Goal: Feedback & Contribution: Contribute content

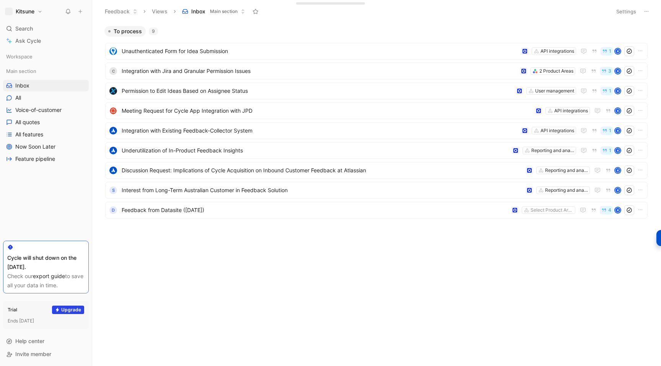
click at [83, 12] on button at bounding box center [80, 11] width 11 height 11
click at [99, 13] on icon at bounding box center [97, 14] width 7 height 7
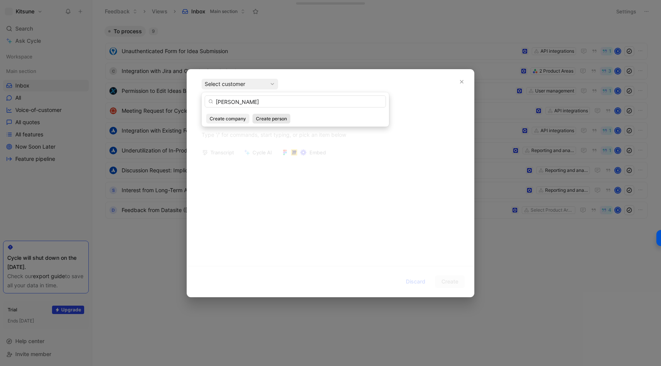
type input "[PERSON_NAME]"
click at [259, 121] on span "Create person" at bounding box center [271, 119] width 31 height 8
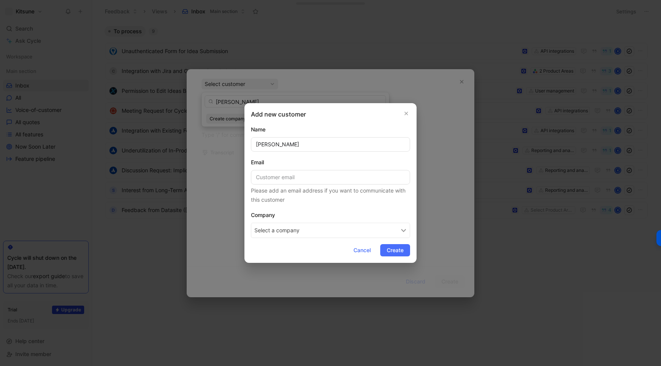
click at [276, 231] on button "Select a company" at bounding box center [330, 230] width 159 height 15
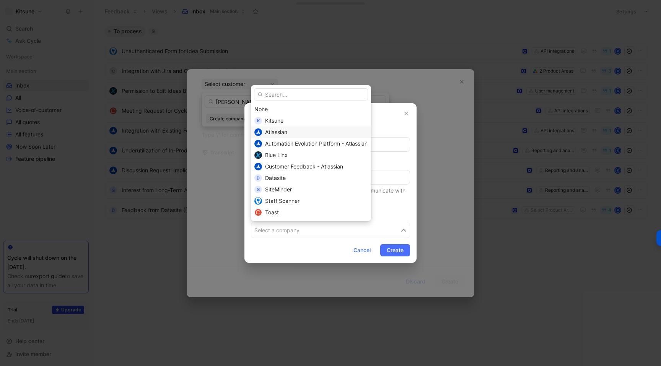
click at [284, 136] on div "Atlassian" at bounding box center [316, 132] width 103 height 9
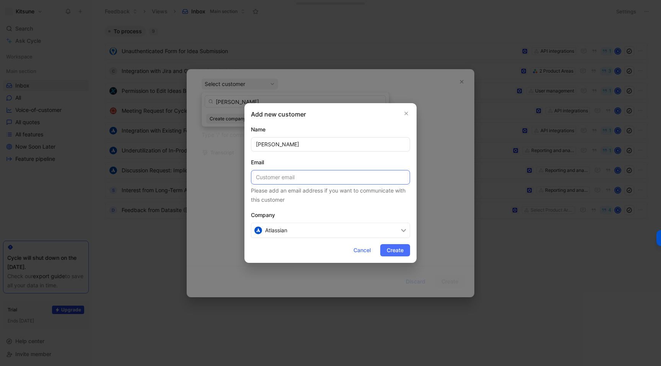
click at [273, 179] on input at bounding box center [330, 177] width 159 height 15
paste input "[EMAIL_ADDRESS][DOMAIN_NAME]"
type input "[EMAIL_ADDRESS][DOMAIN_NAME]"
click at [392, 254] on span "Create" at bounding box center [395, 250] width 17 height 9
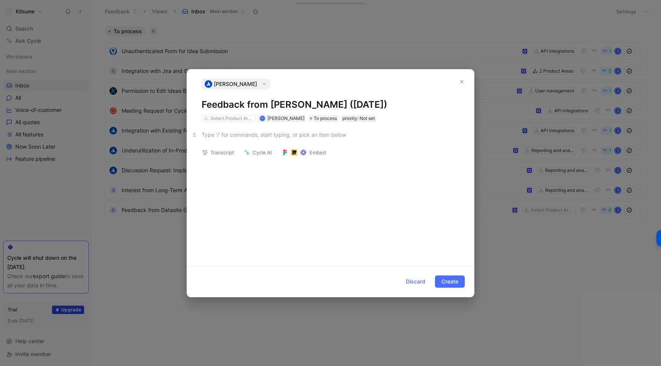
click at [259, 140] on p at bounding box center [330, 135] width 287 height 13
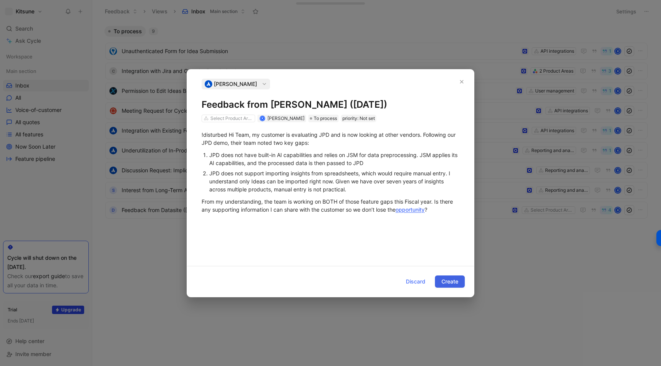
click at [447, 281] on span "Create" at bounding box center [449, 281] width 17 height 9
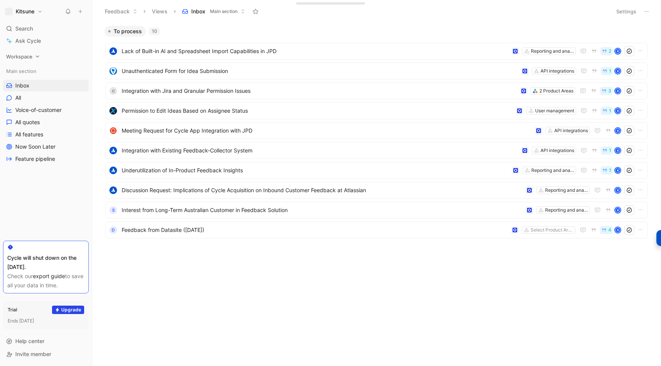
click at [29, 59] on span "Workspace" at bounding box center [19, 57] width 26 height 8
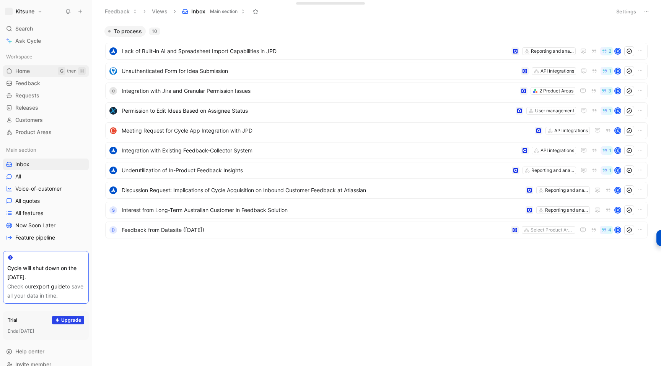
click at [30, 69] on span "Home" at bounding box center [22, 71] width 15 height 8
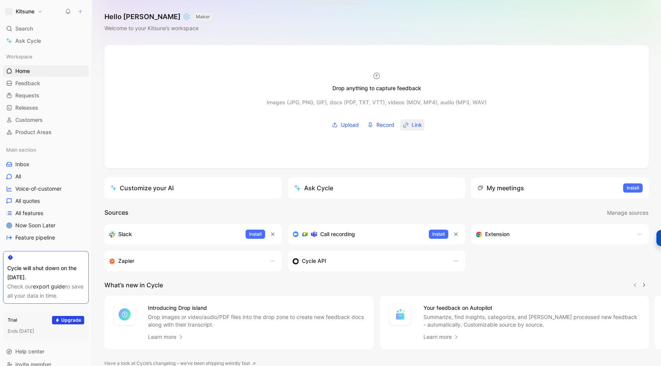
click at [415, 125] on span "Link" at bounding box center [417, 124] width 10 height 9
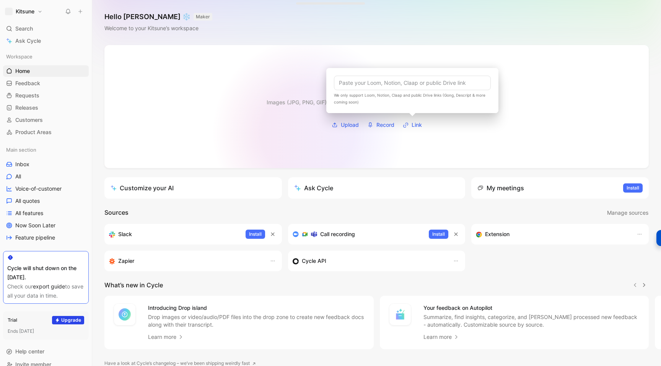
type input "[URL][DOMAIN_NAME]"
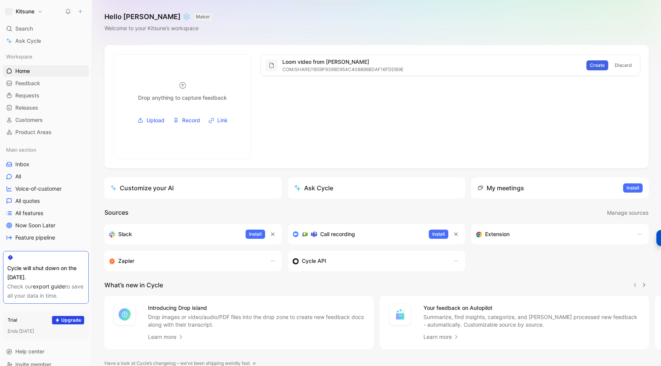
click at [594, 65] on span "Create" at bounding box center [597, 66] width 15 height 8
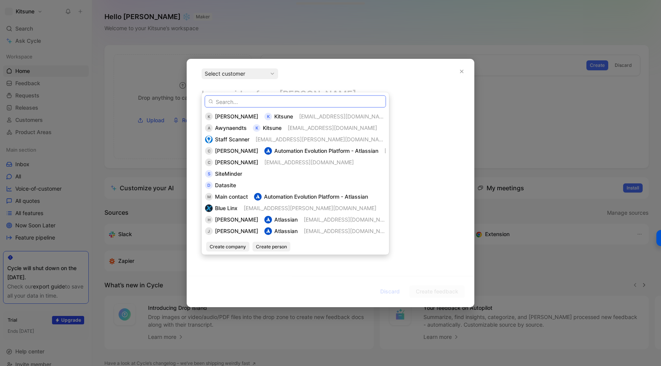
click at [228, 98] on input "text" at bounding box center [295, 102] width 181 height 12
paste input "[PERSON_NAME]"
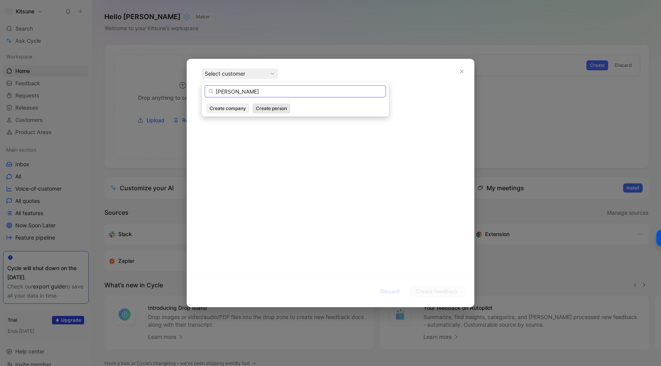
type input "[PERSON_NAME]"
click at [260, 107] on span "Create person" at bounding box center [271, 109] width 31 height 8
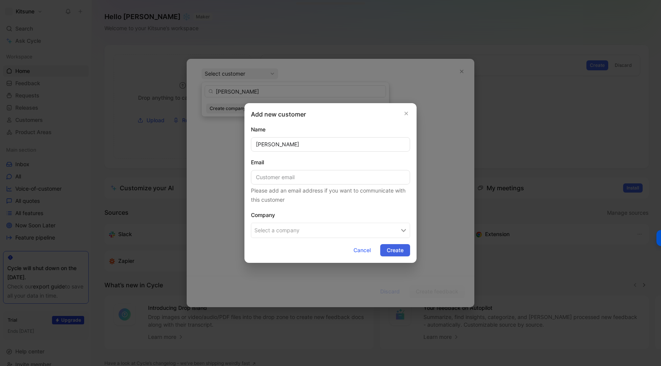
click at [387, 252] on span "Create" at bounding box center [395, 250] width 17 height 9
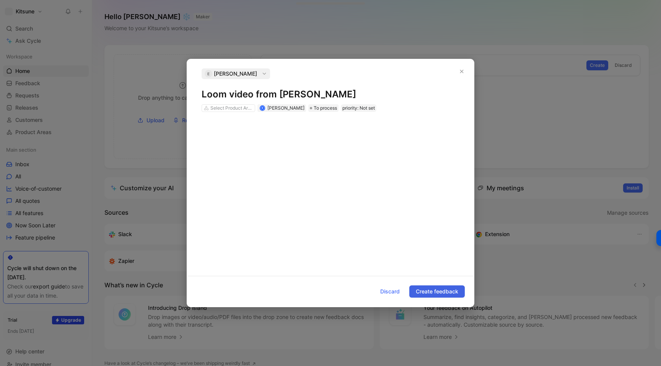
click at [423, 292] on span "Create feedback" at bounding box center [437, 291] width 42 height 9
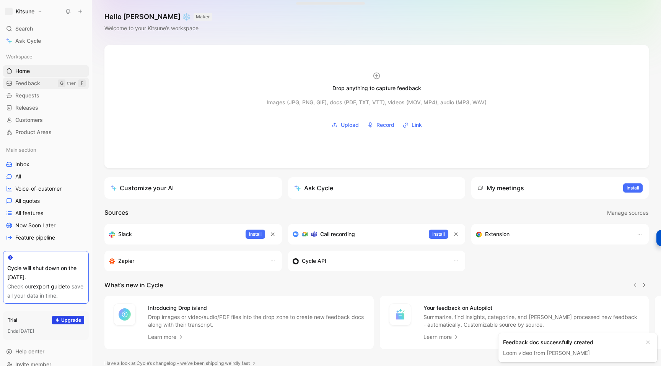
click at [21, 83] on span "Feedback" at bounding box center [27, 84] width 25 height 8
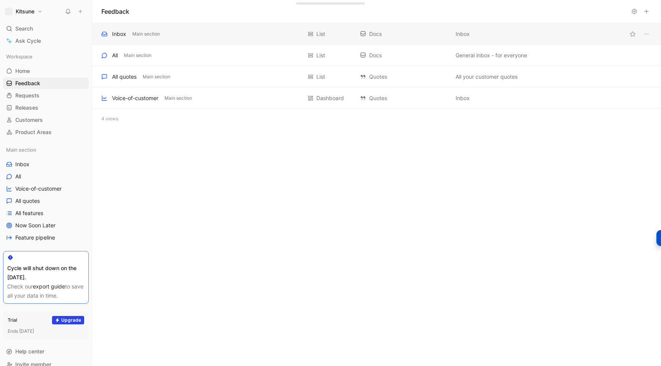
click at [196, 39] on div "Inbox Main section List Docs Inbox" at bounding box center [376, 33] width 569 height 21
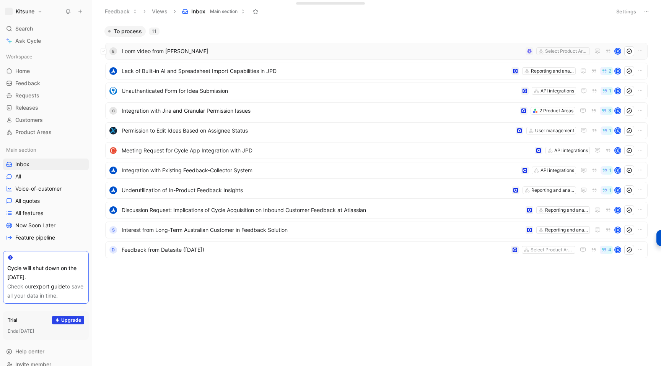
click at [360, 54] on span "Loom video from [PERSON_NAME]" at bounding box center [322, 51] width 401 height 9
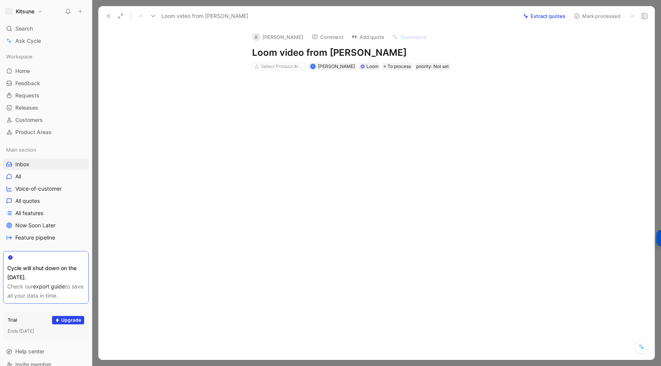
click at [337, 236] on div at bounding box center [384, 288] width 540 height 110
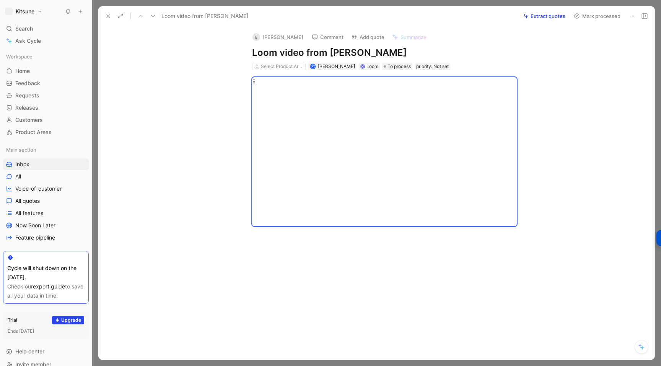
click at [334, 256] on div at bounding box center [384, 301] width 540 height 110
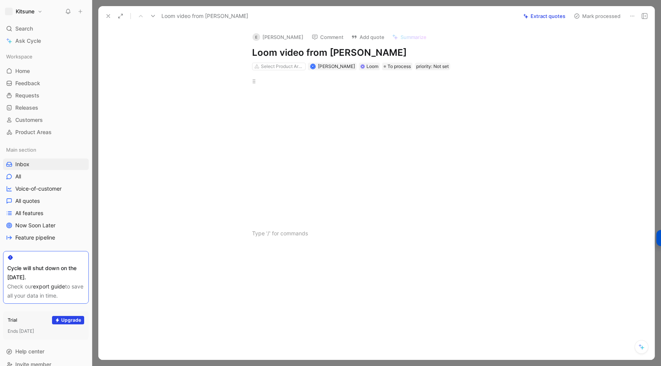
paste div
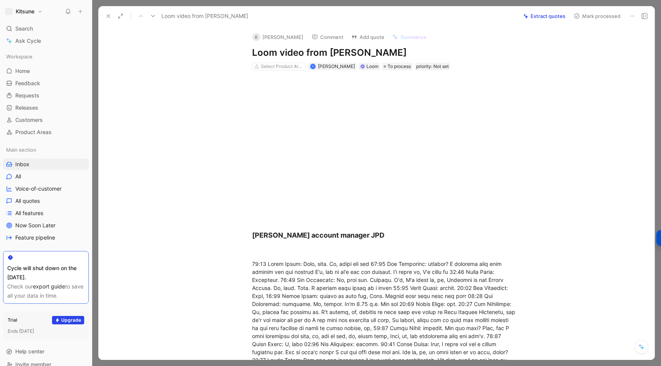
click at [182, 54] on div "E [PERSON_NAME] Comment Add quote Summarize Loom video from [PERSON_NAME] Selec…" at bounding box center [376, 193] width 556 height 334
click at [531, 16] on button "Extract quotes" at bounding box center [544, 16] width 49 height 11
click at [109, 16] on icon at bounding box center [108, 16] width 6 height 6
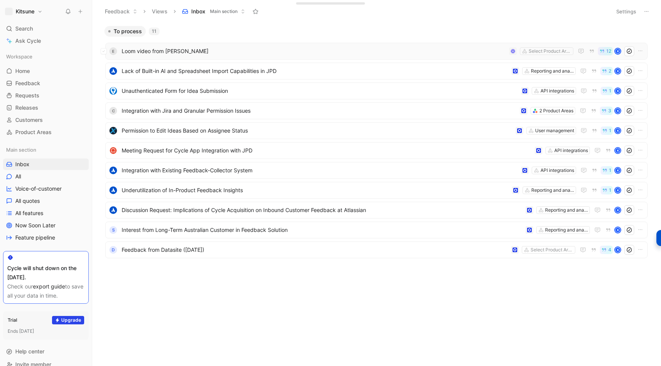
click at [227, 54] on span "Loom video from [PERSON_NAME]" at bounding box center [314, 51] width 384 height 9
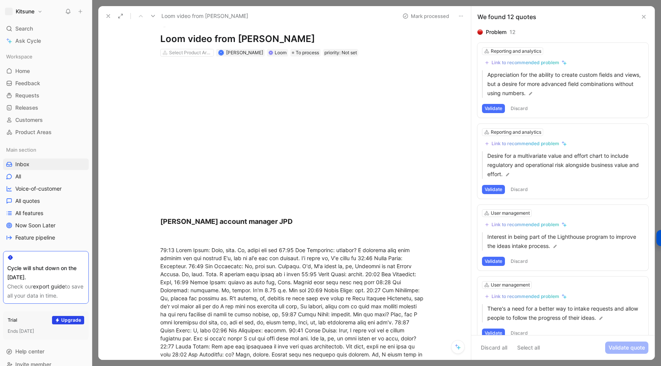
scroll to position [21, 0]
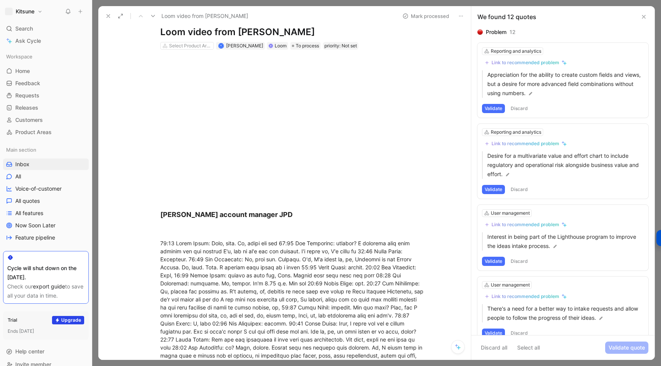
click at [182, 224] on p at bounding box center [293, 230] width 294 height 13
click at [165, 212] on strong "[PERSON_NAME] account manager JPD" at bounding box center [226, 215] width 132 height 8
click at [290, 214] on div "[PERSON_NAME] account manager JPD" at bounding box center [292, 215] width 265 height 10
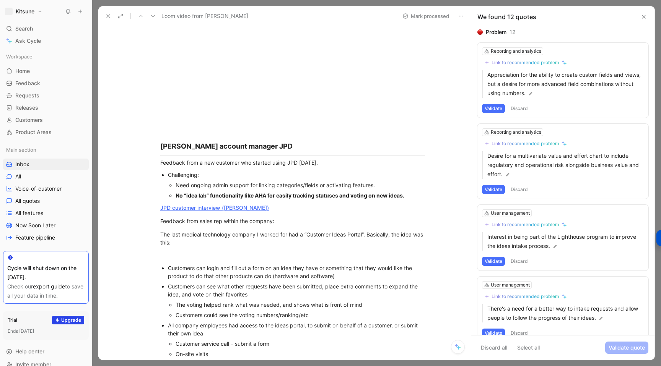
scroll to position [0, 0]
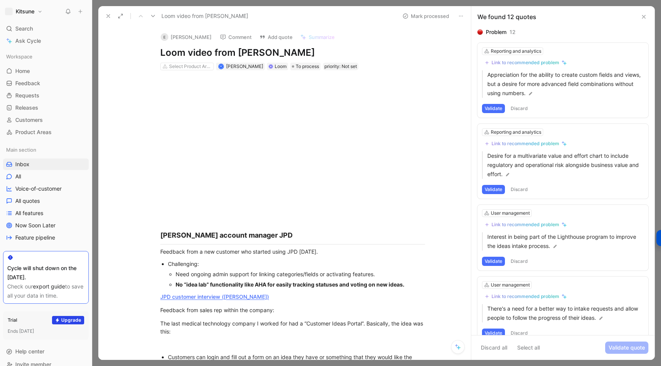
click at [644, 16] on use at bounding box center [643, 16] width 3 height 3
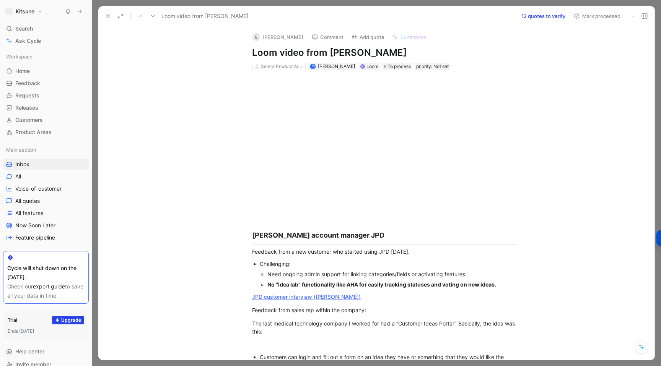
click at [109, 18] on icon at bounding box center [108, 16] width 6 height 6
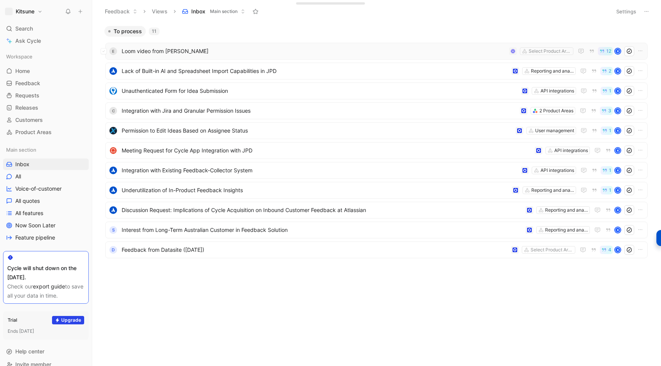
click at [232, 49] on span "Loom video from [PERSON_NAME]" at bounding box center [314, 51] width 384 height 9
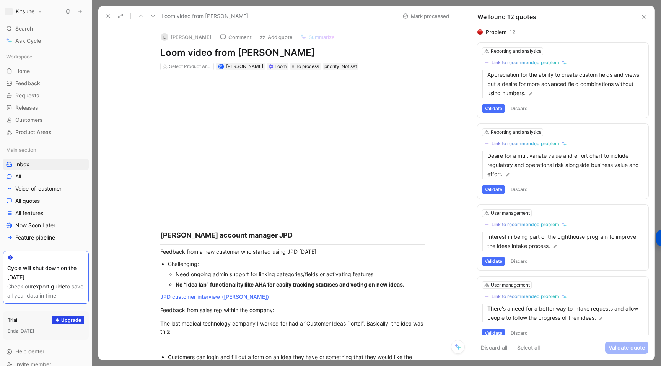
click at [500, 350] on button "Discard all" at bounding box center [493, 348] width 33 height 12
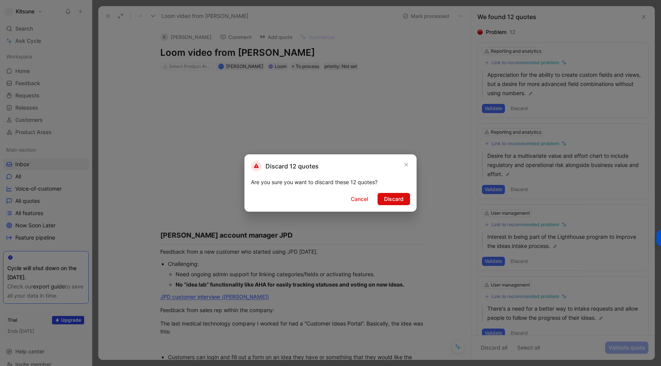
click at [393, 199] on span "Discard" at bounding box center [394, 199] width 20 height 9
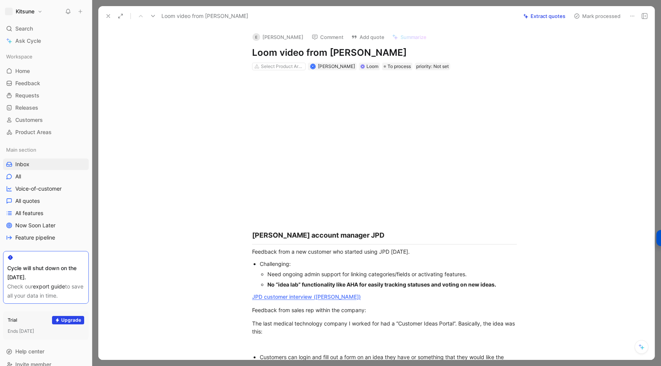
click at [550, 18] on button "Extract quotes" at bounding box center [544, 16] width 49 height 11
click at [109, 12] on button at bounding box center [108, 16] width 11 height 11
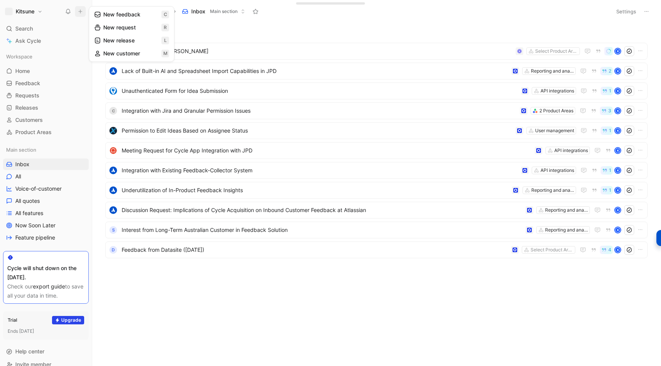
click at [103, 14] on button "New feedback c" at bounding box center [132, 14] width 82 height 13
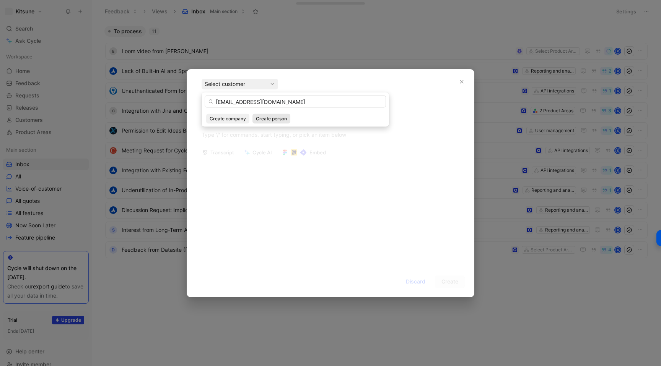
type input "[EMAIL_ADDRESS][DOMAIN_NAME]"
click at [255, 119] on button "Create person" at bounding box center [271, 119] width 38 height 10
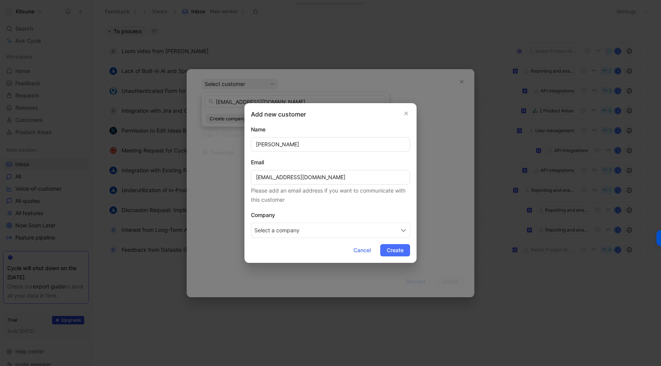
type input "[PERSON_NAME]"
click at [280, 230] on button "Select a company" at bounding box center [330, 230] width 159 height 15
type input "Crisisgo"
click at [297, 264] on span "Crisisgo" at bounding box center [285, 264] width 23 height 10
click at [394, 253] on span "Create" at bounding box center [395, 250] width 17 height 9
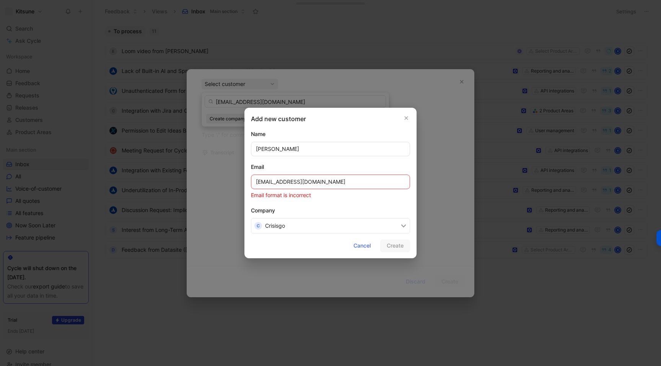
click at [256, 180] on input "[EMAIL_ADDRESS][DOMAIN_NAME]" at bounding box center [330, 182] width 159 height 15
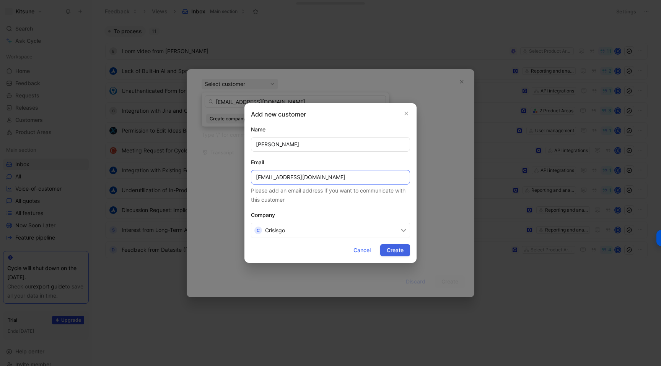
type input "[EMAIL_ADDRESS][DOMAIN_NAME]"
click at [397, 251] on span "Create" at bounding box center [395, 250] width 17 height 9
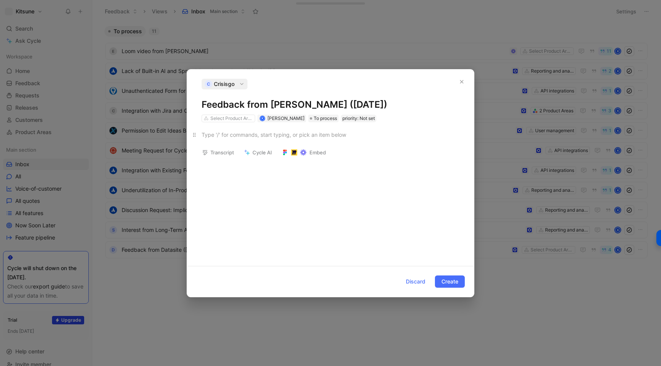
click at [233, 134] on div at bounding box center [331, 135] width 258 height 8
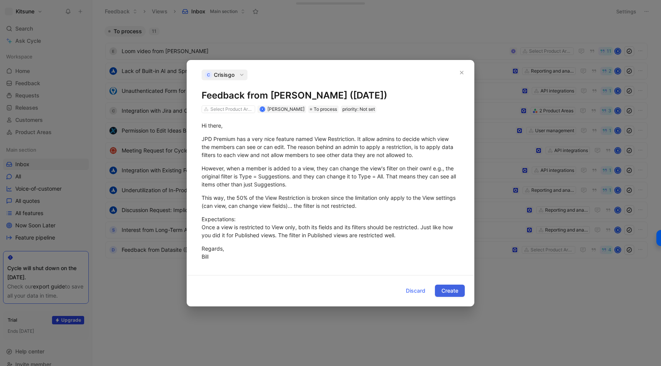
click at [446, 289] on span "Create" at bounding box center [449, 291] width 17 height 9
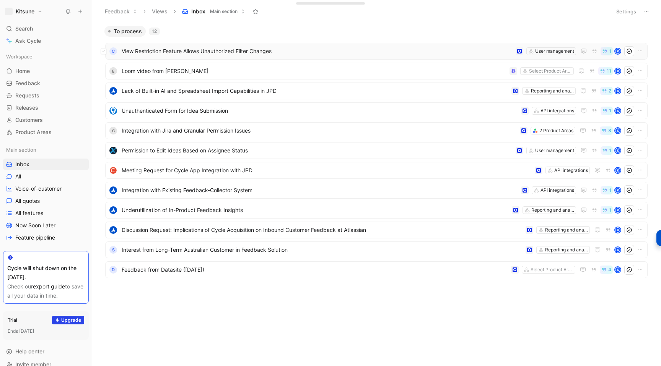
click at [292, 50] on span "View Restriction Feature Allows Unauthorized Filter Changes" at bounding box center [317, 51] width 391 height 9
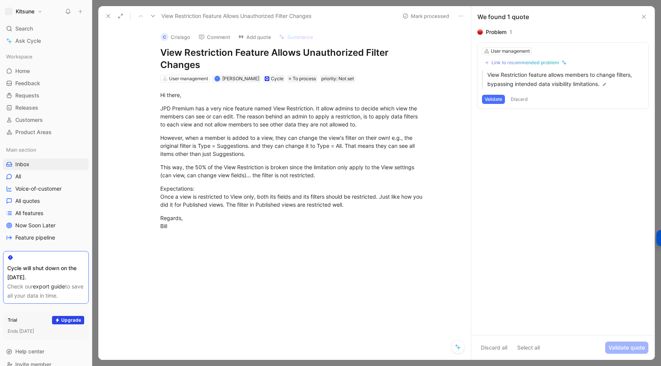
click at [185, 244] on div at bounding box center [292, 294] width 357 height 110
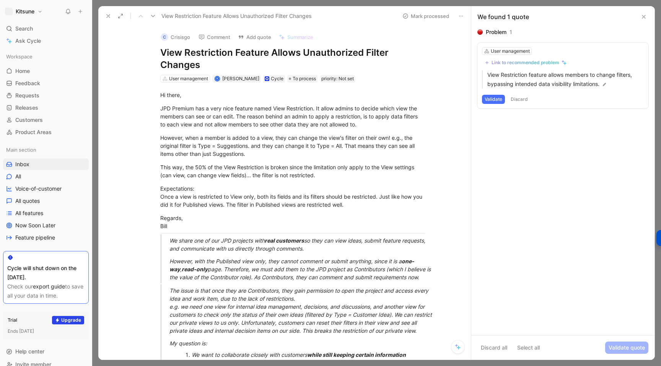
click at [647, 20] on button at bounding box center [643, 16] width 9 height 9
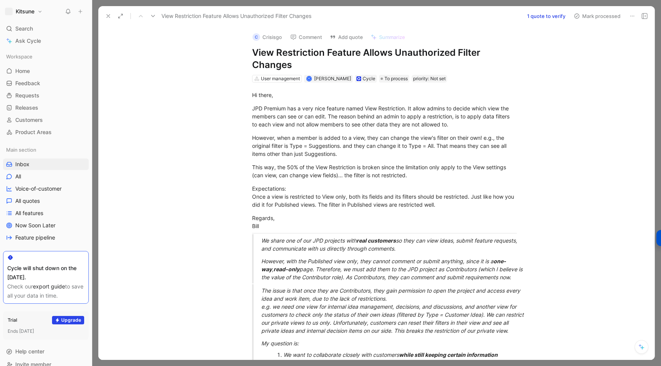
click at [108, 11] on button at bounding box center [108, 16] width 11 height 11
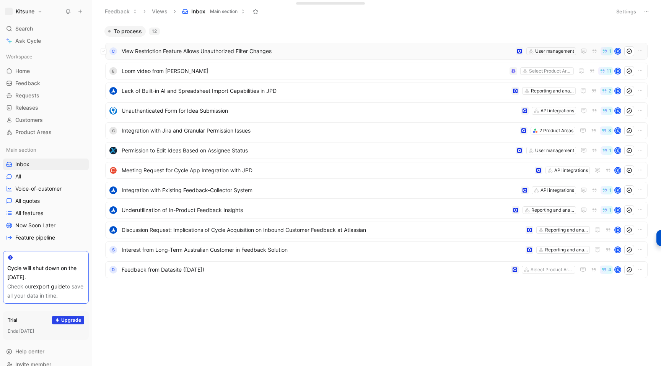
click at [290, 47] on span "View Restriction Feature Allows Unauthorized Filter Changes" at bounding box center [317, 51] width 391 height 9
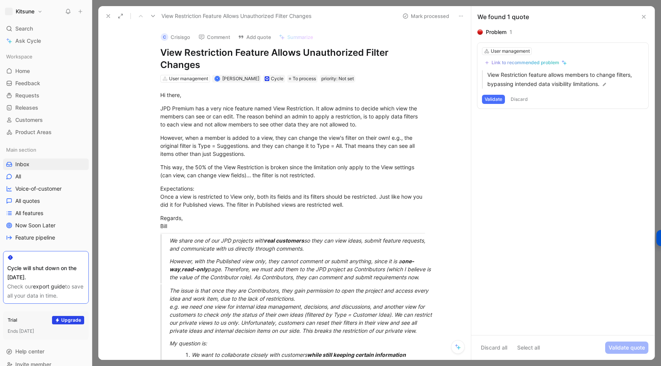
click at [501, 351] on button "Discard all" at bounding box center [493, 348] width 33 height 12
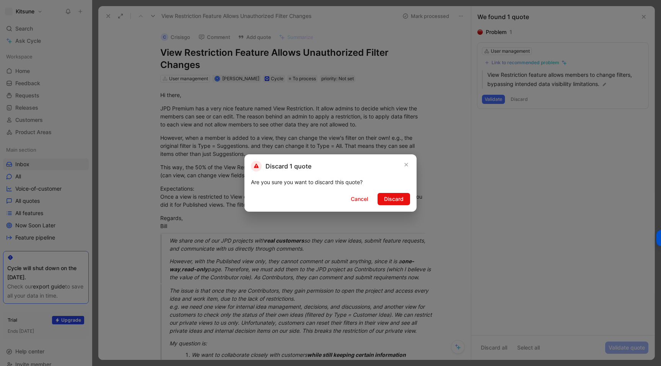
click at [395, 184] on div "Are you sure you want to discard this quote?" at bounding box center [330, 182] width 159 height 9
click at [395, 200] on span "Discard" at bounding box center [394, 199] width 20 height 9
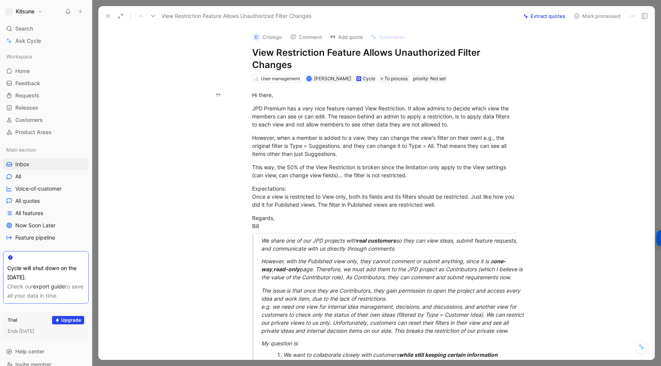
click at [538, 12] on button "Extract quotes" at bounding box center [544, 16] width 49 height 11
click at [109, 13] on icon at bounding box center [108, 16] width 6 height 6
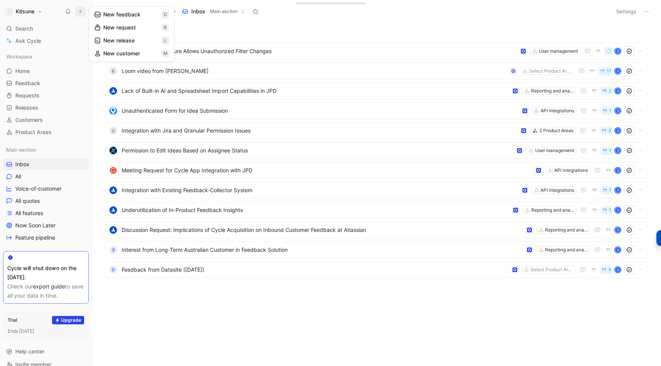
click at [111, 17] on button "New feedback c" at bounding box center [132, 14] width 82 height 13
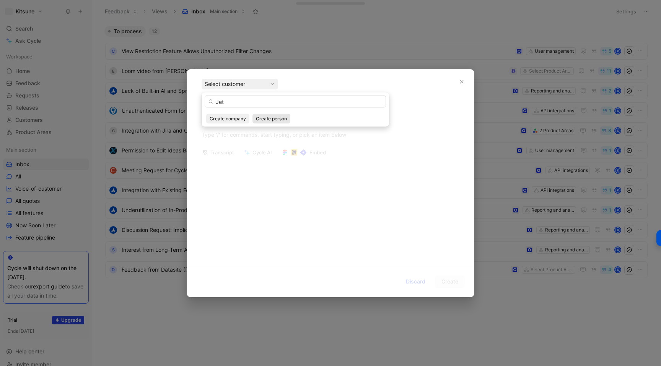
type input "Jet"
click at [259, 122] on span "Create person" at bounding box center [271, 119] width 31 height 8
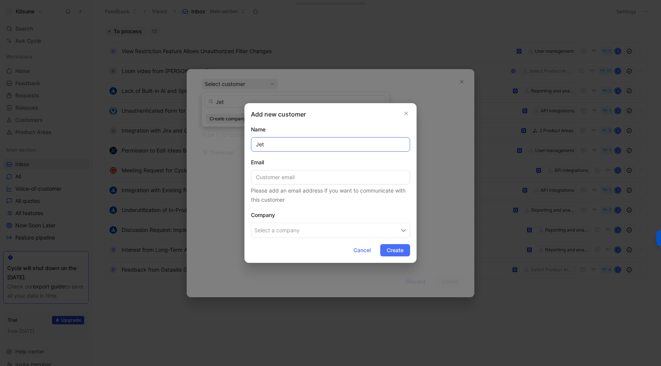
paste input "Volkering"
type input "[PERSON_NAME]"
click at [386, 252] on button "Create" at bounding box center [395, 250] width 30 height 12
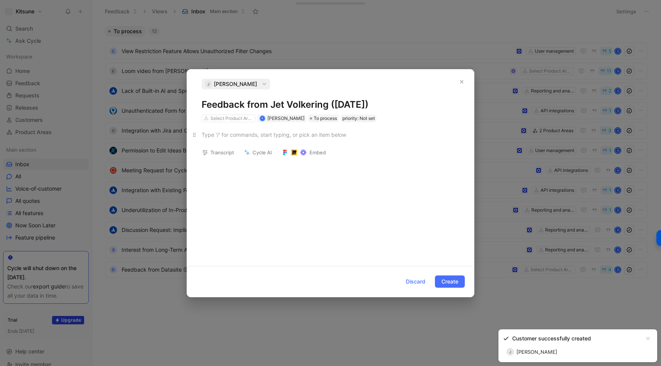
click at [234, 140] on p at bounding box center [330, 135] width 287 height 13
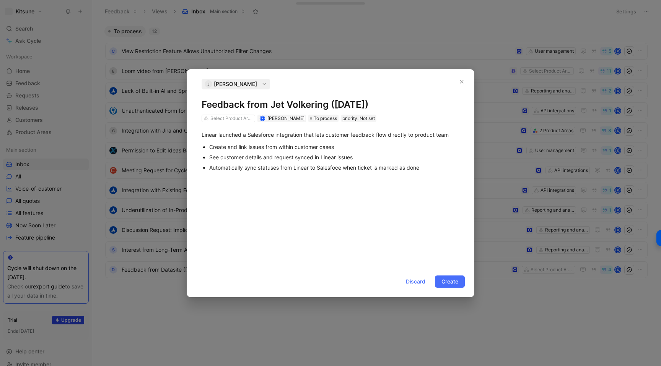
click at [289, 174] on div "Linear launched a Salesforce integration that lets customer feedback flow direc…" at bounding box center [330, 150] width 287 height 57
click at [443, 289] on div "Feedback autopilot Discard Create" at bounding box center [330, 281] width 287 height 31
click at [443, 288] on button "Create" at bounding box center [450, 282] width 30 height 12
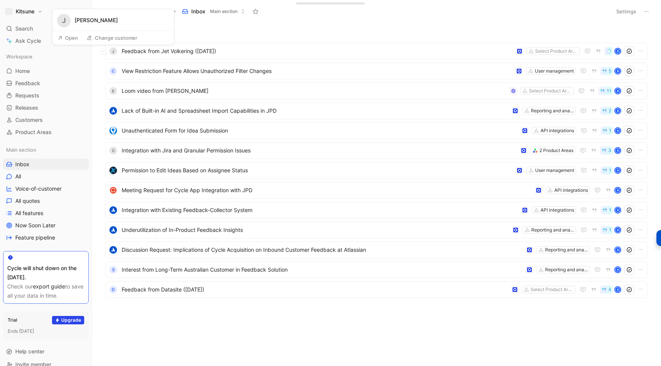
click at [70, 36] on button "Open" at bounding box center [68, 38] width 28 height 11
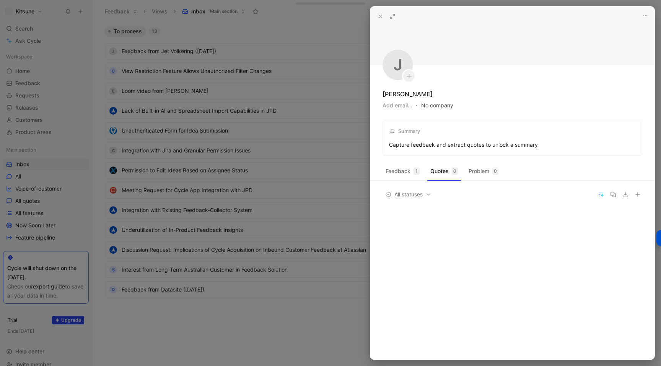
click at [427, 107] on button "No company" at bounding box center [437, 105] width 32 height 11
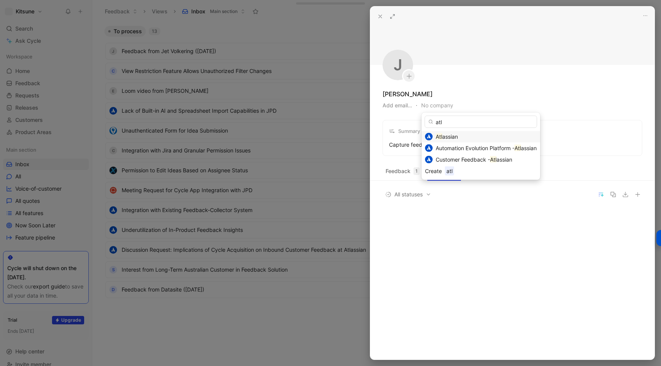
type input "atl"
click at [451, 136] on span "assian" at bounding box center [450, 136] width 16 height 7
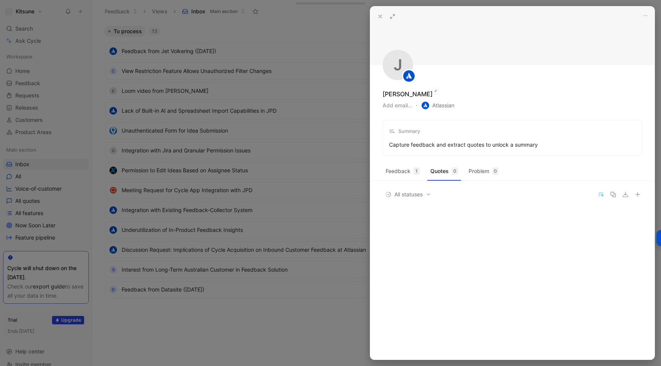
copy div "[PERSON_NAME]"
drag, startPoint x: 382, startPoint y: 93, endPoint x: 420, endPoint y: 95, distance: 37.9
click at [420, 95] on div "[PERSON_NAME]" at bounding box center [408, 94] width 50 height 9
click at [391, 107] on button "Add email…" at bounding box center [397, 105] width 29 height 9
type input "[EMAIL_ADDRESS][DOMAIN_NAME]"
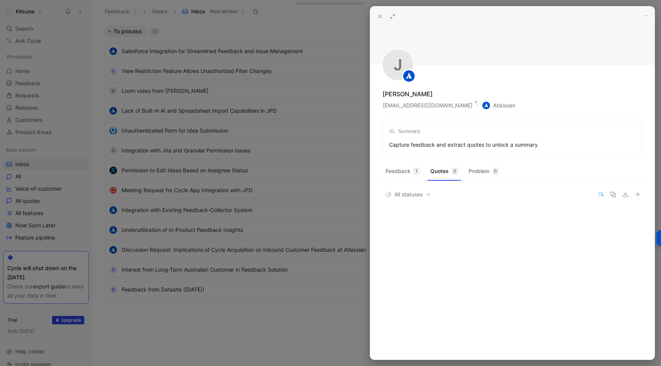
click at [376, 17] on button at bounding box center [380, 16] width 11 height 11
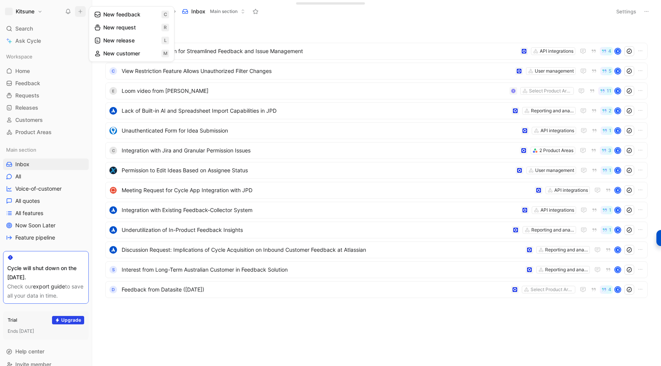
click at [117, 15] on button "New feedback c" at bounding box center [132, 14] width 82 height 13
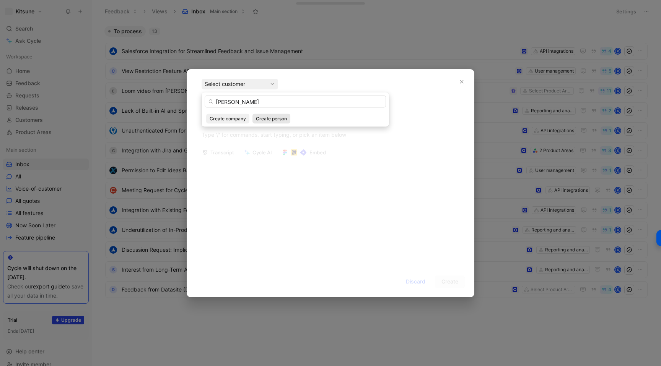
type input "[PERSON_NAME]"
click at [265, 121] on span "Create person" at bounding box center [271, 119] width 31 height 8
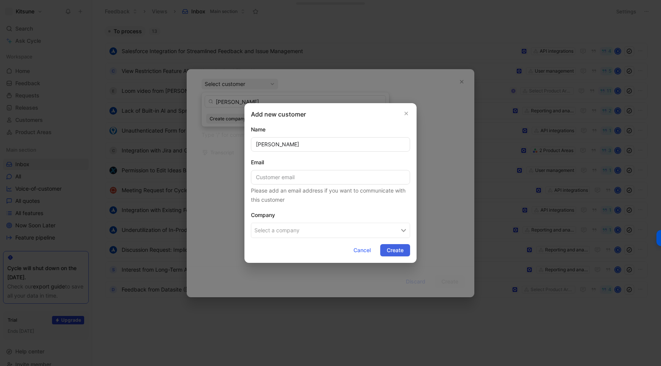
click at [384, 247] on button "Create" at bounding box center [395, 250] width 30 height 12
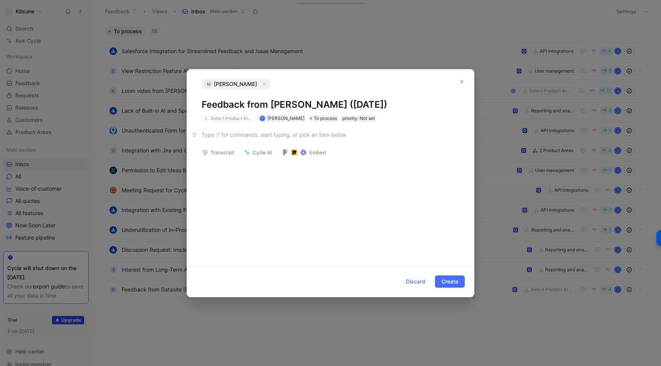
click at [242, 136] on div at bounding box center [331, 135] width 258 height 8
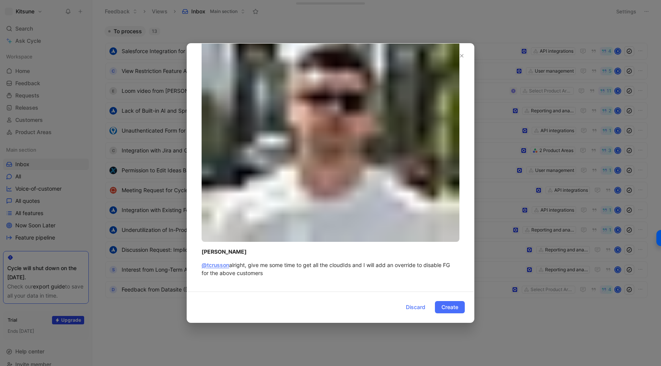
scroll to position [677, 0]
click at [270, 215] on body "Kitsune Search ⌘ K Ask Cycle Workspace Home G then H Feedback G then F Requests…" at bounding box center [330, 183] width 661 height 366
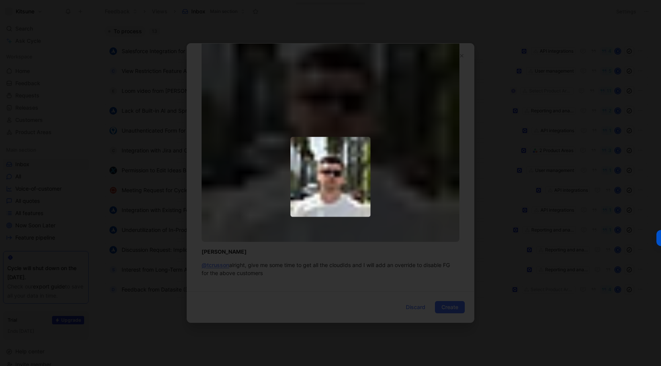
click at [269, 215] on div at bounding box center [331, 162] width 258 height 258
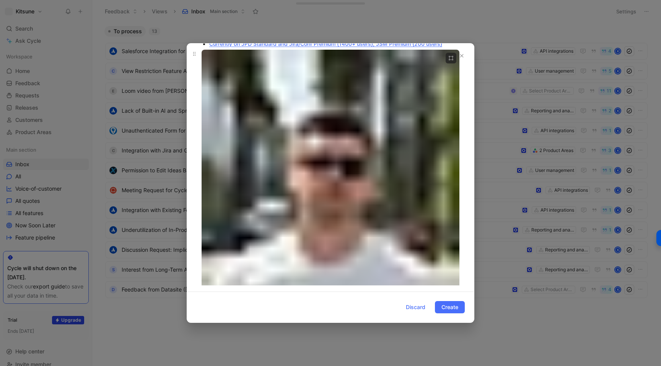
scroll to position [493, 0]
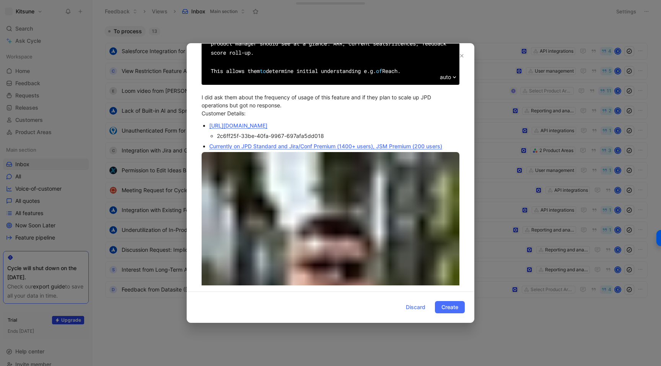
click at [350, 151] on p "Currently on JPD Standard and Jira/Conf Premium (1400+ users), JSM Premium (200…" at bounding box center [334, 146] width 250 height 10
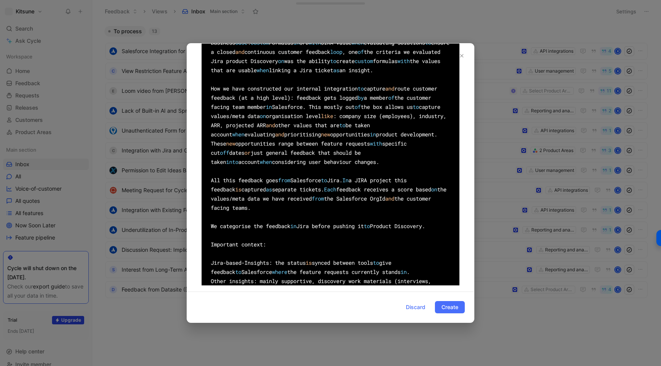
scroll to position [0, 0]
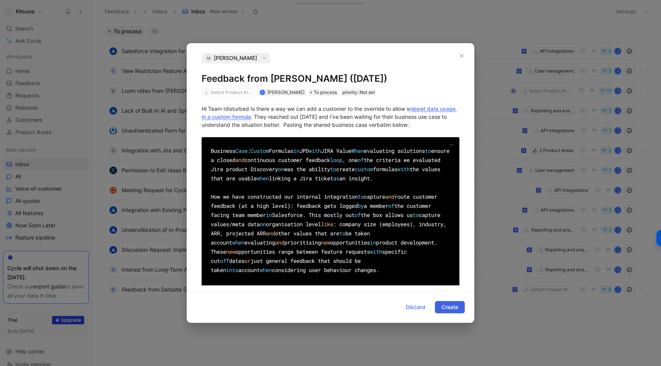
click at [443, 305] on span "Create" at bounding box center [449, 307] width 17 height 9
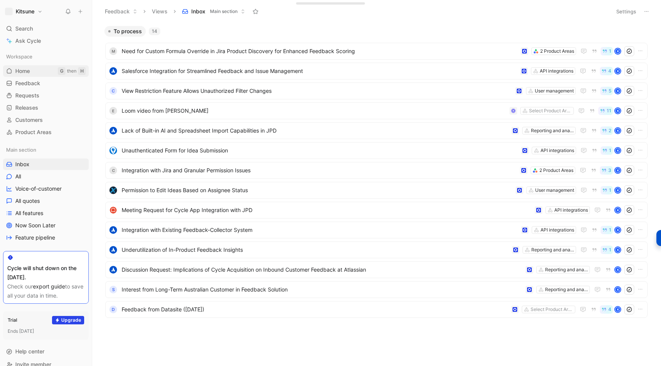
click at [22, 67] on link "Home G then H" at bounding box center [46, 70] width 86 height 11
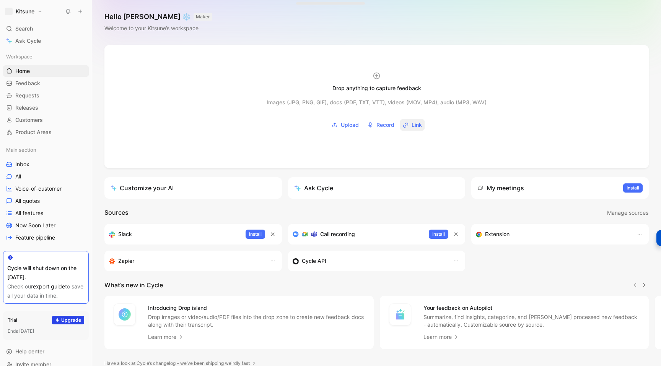
click at [410, 127] on button "Link" at bounding box center [412, 124] width 24 height 11
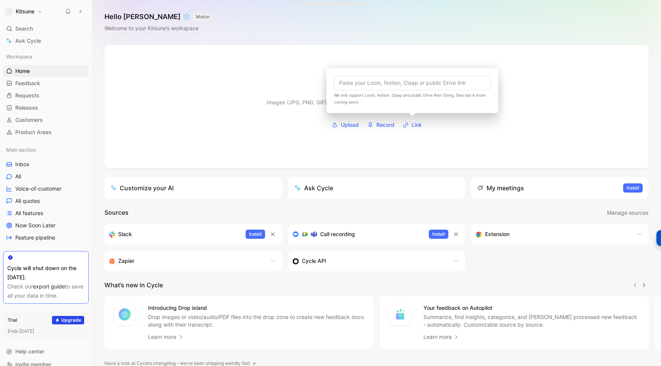
type input "[URL][DOMAIN_NAME]"
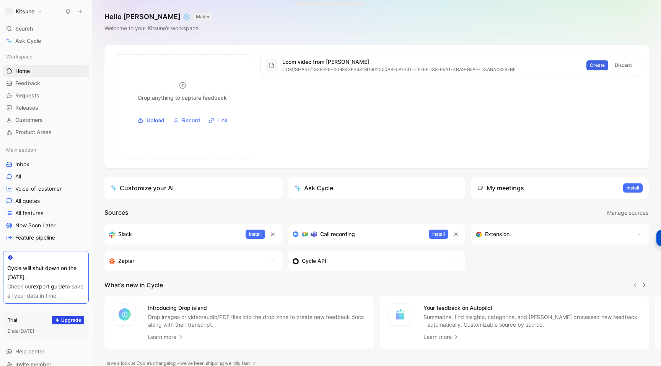
click at [597, 68] on span "Create" at bounding box center [597, 66] width 15 height 8
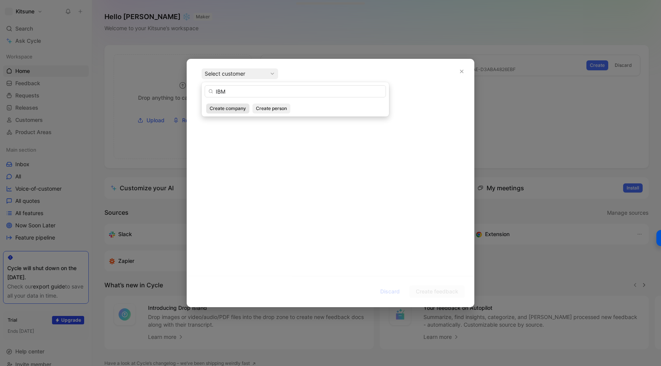
type input "IBM"
click at [234, 108] on span "Create company" at bounding box center [228, 109] width 36 height 8
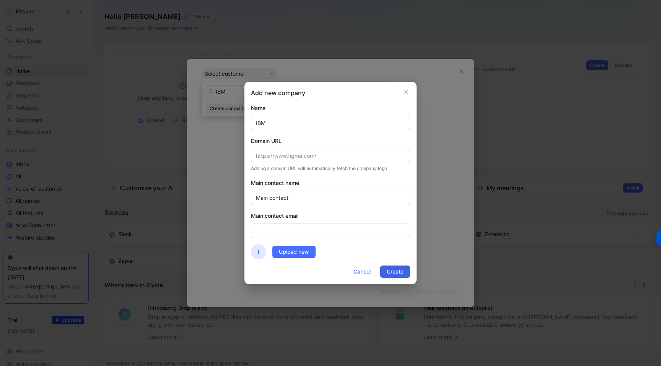
click at [385, 270] on button "Create" at bounding box center [395, 272] width 30 height 12
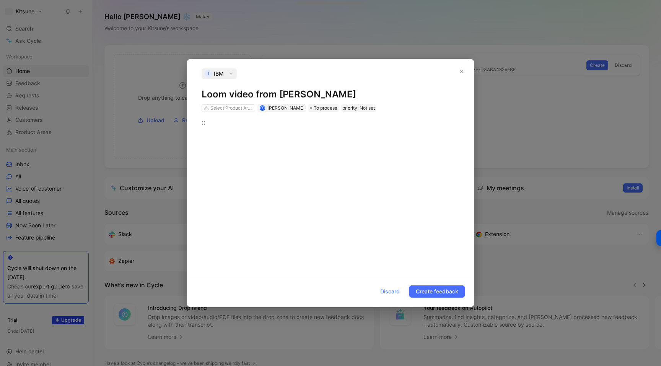
click at [312, 200] on div at bounding box center [331, 191] width 258 height 145
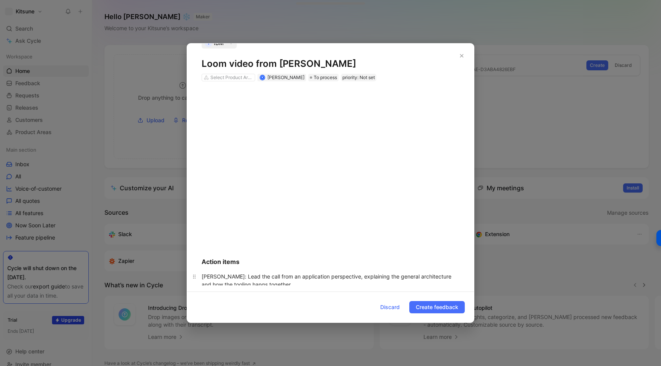
scroll to position [832, 0]
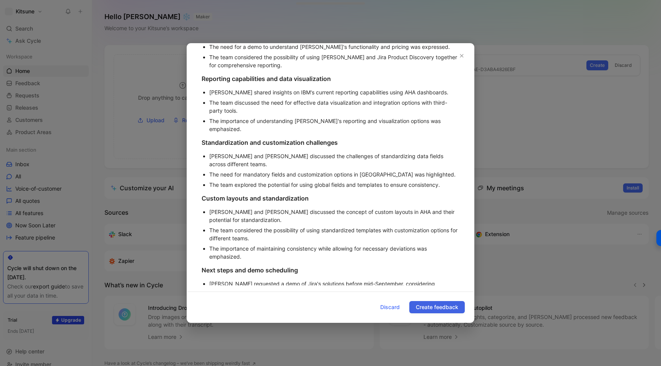
click at [431, 310] on span "Create feedback" at bounding box center [437, 307] width 42 height 9
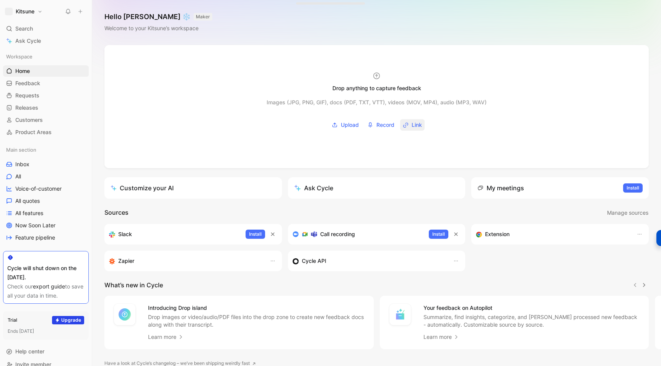
click at [412, 125] on span "Link" at bounding box center [417, 124] width 10 height 9
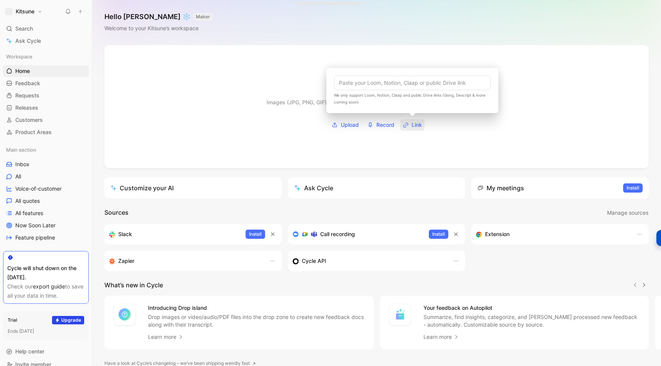
type input "[URL][DOMAIN_NAME]"
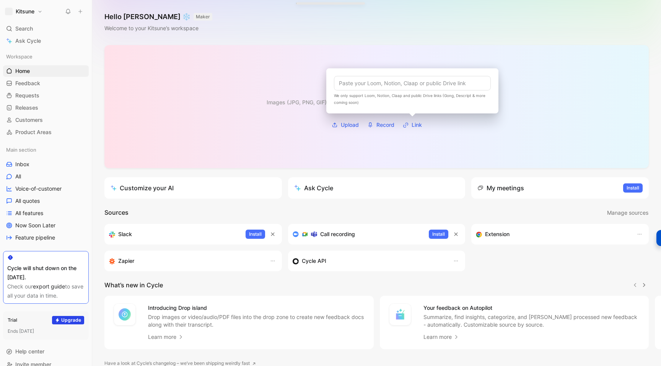
scroll to position [0, 0]
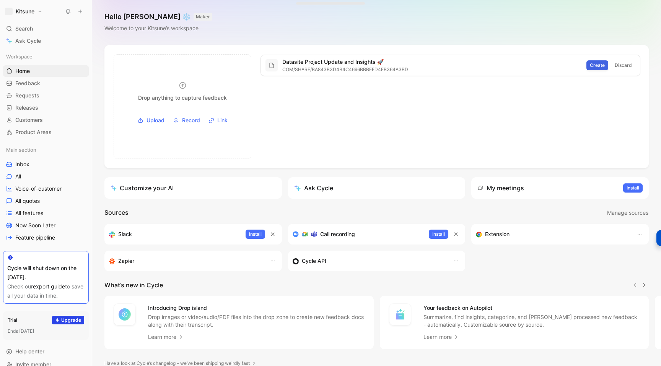
click at [597, 67] on span "Create" at bounding box center [597, 66] width 15 height 8
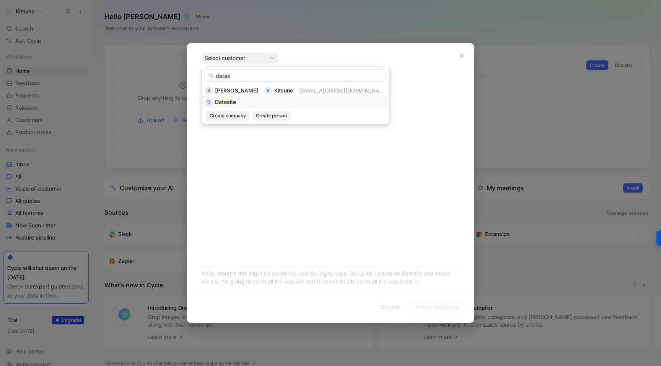
type input "datas"
click at [244, 99] on div "D Datas ite" at bounding box center [295, 102] width 181 height 9
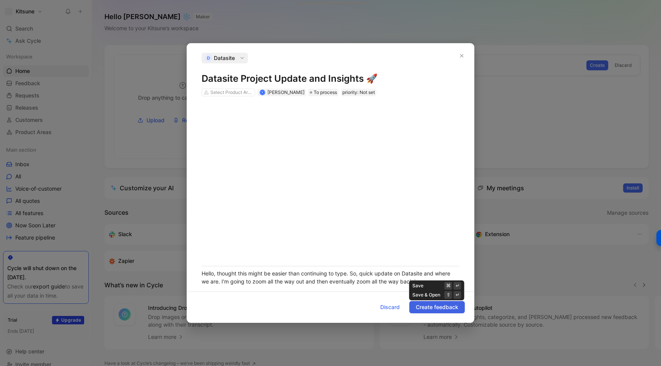
click at [417, 311] on span "Create feedback" at bounding box center [437, 307] width 42 height 9
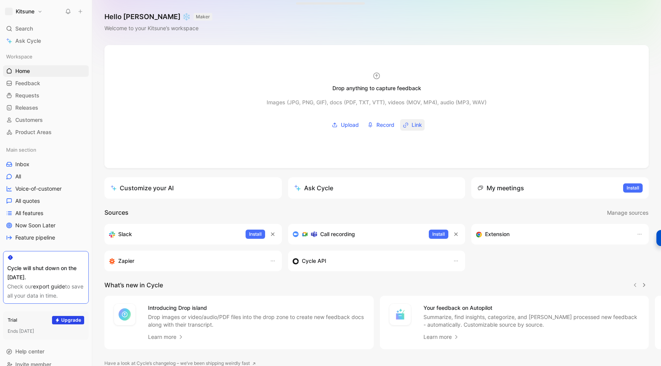
click at [416, 121] on span "Link" at bounding box center [417, 124] width 10 height 9
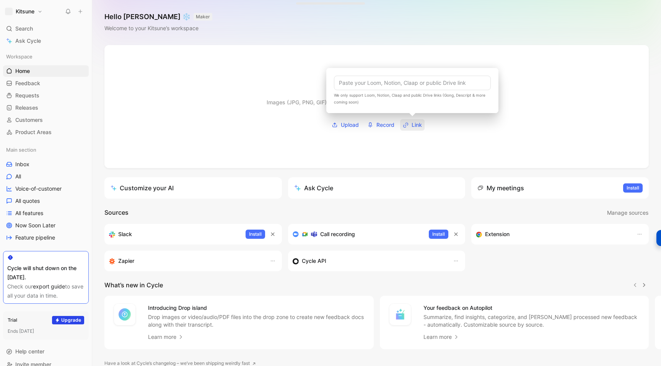
type input "[URL][DOMAIN_NAME]"
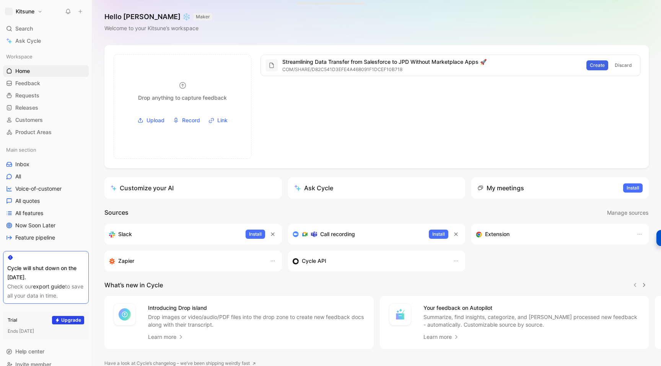
click at [596, 67] on span "Create" at bounding box center [597, 66] width 15 height 8
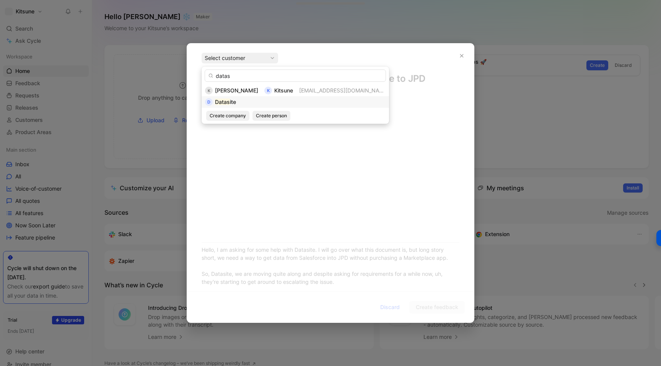
type input "datas"
click at [228, 100] on mark "Datas" at bounding box center [222, 102] width 15 height 7
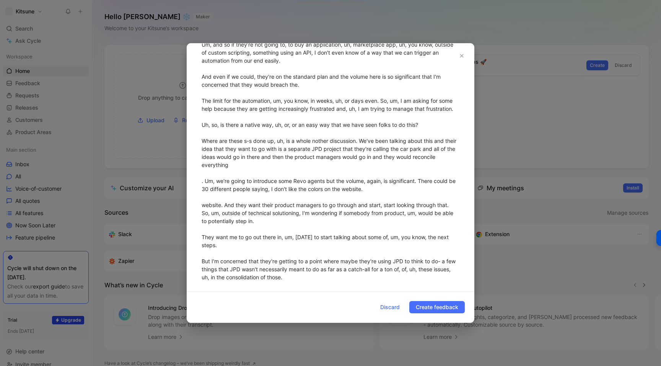
scroll to position [675, 0]
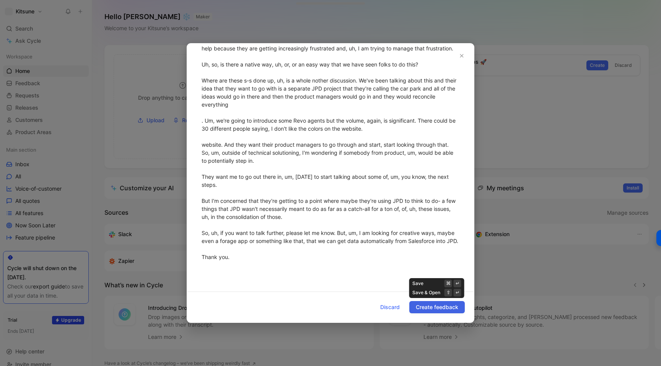
click at [417, 308] on span "Create feedback" at bounding box center [437, 307] width 42 height 9
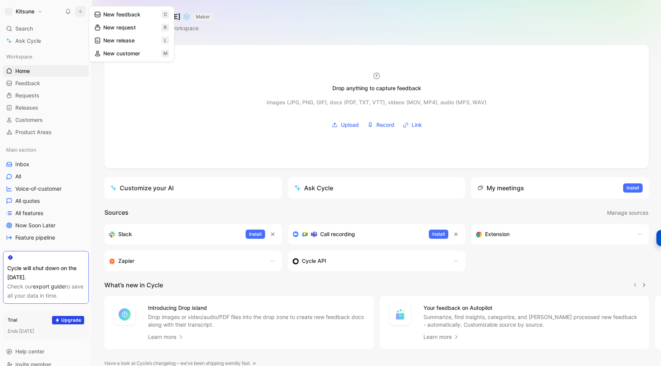
click at [104, 17] on button "New feedback c" at bounding box center [132, 14] width 82 height 13
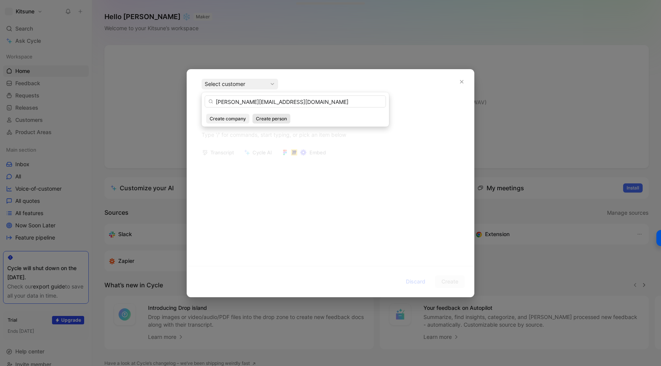
type input "[PERSON_NAME][EMAIL_ADDRESS][DOMAIN_NAME]"
click at [258, 120] on span "Create person" at bounding box center [271, 119] width 31 height 8
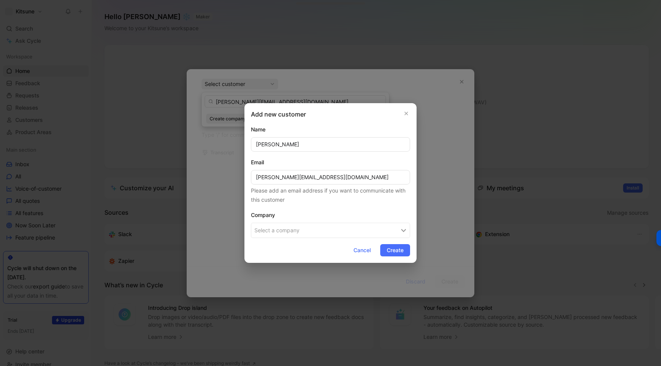
type input "[PERSON_NAME]"
click at [285, 231] on button "Select a company" at bounding box center [330, 230] width 159 height 15
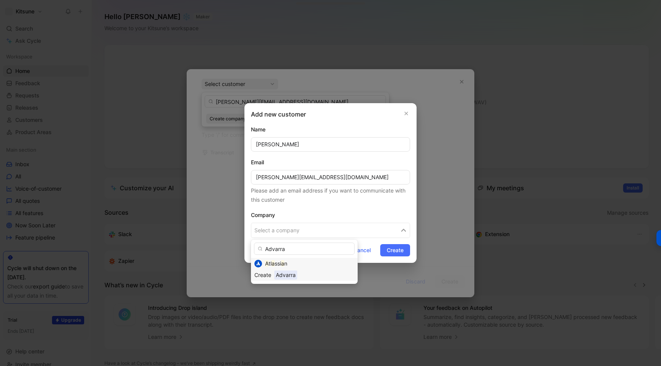
type input "Advarra"
click at [298, 276] on div "Advarra" at bounding box center [314, 275] width 80 height 9
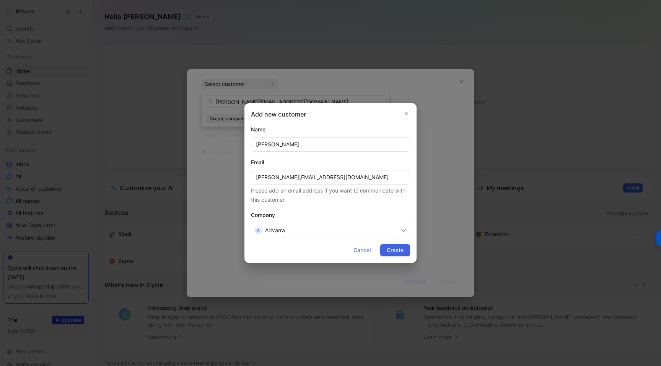
click at [387, 254] on span "Create" at bounding box center [395, 250] width 17 height 9
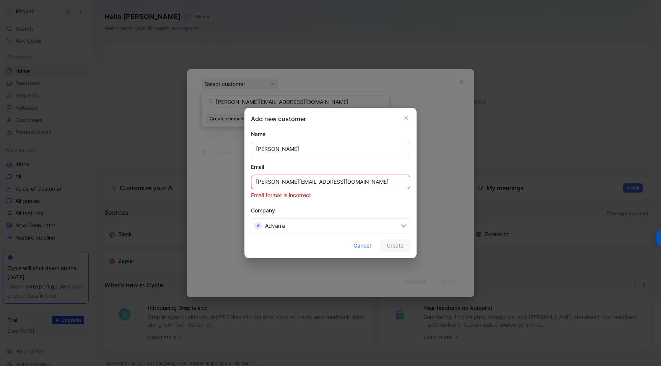
click at [270, 181] on input "[PERSON_NAME][EMAIL_ADDRESS][DOMAIN_NAME]" at bounding box center [330, 182] width 159 height 15
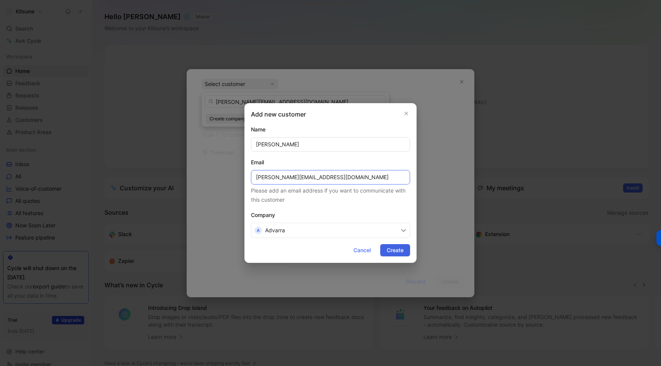
type input "[PERSON_NAME][EMAIL_ADDRESS][DOMAIN_NAME]"
click at [390, 250] on span "Create" at bounding box center [395, 250] width 17 height 9
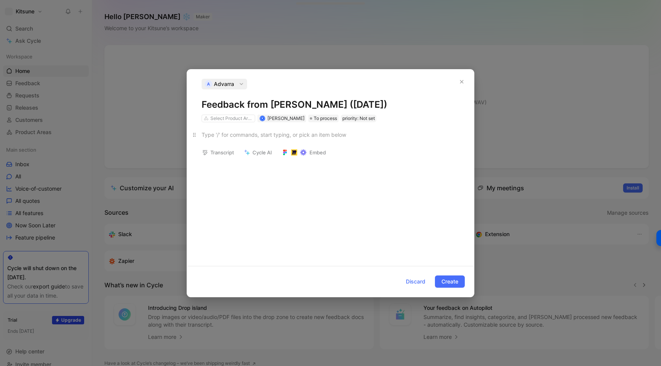
click at [266, 138] on div at bounding box center [331, 135] width 258 height 8
click at [447, 285] on span "Create" at bounding box center [449, 281] width 17 height 9
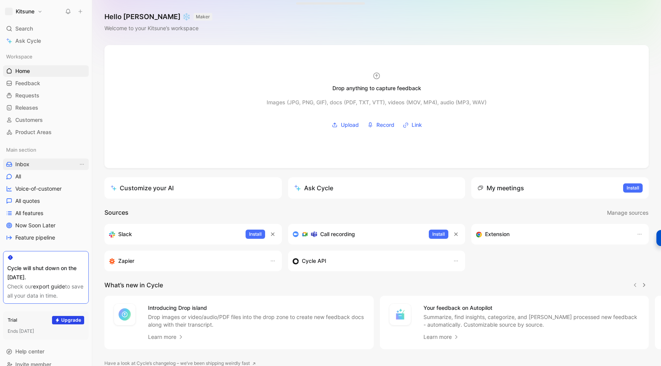
click at [27, 165] on span "Inbox" at bounding box center [22, 165] width 14 height 8
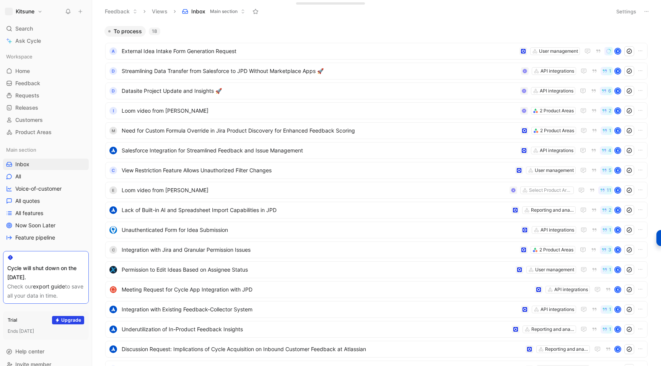
click at [160, 16] on button "Views" at bounding box center [159, 11] width 23 height 11
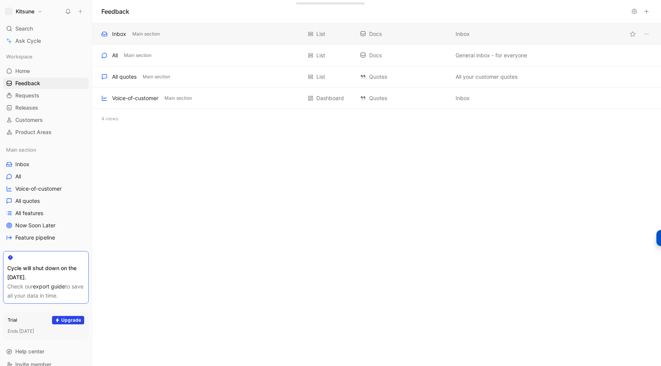
click at [259, 34] on div "Inbox Main section" at bounding box center [201, 33] width 200 height 9
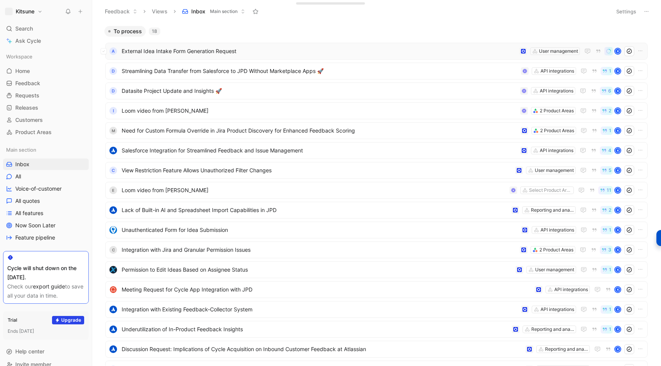
click at [302, 54] on span "External Idea Intake Form Generation Request" at bounding box center [319, 51] width 395 height 9
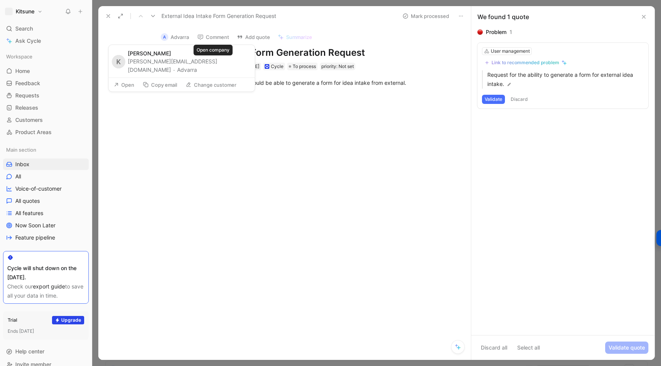
click at [197, 65] on button "Advarra" at bounding box center [187, 69] width 20 height 9
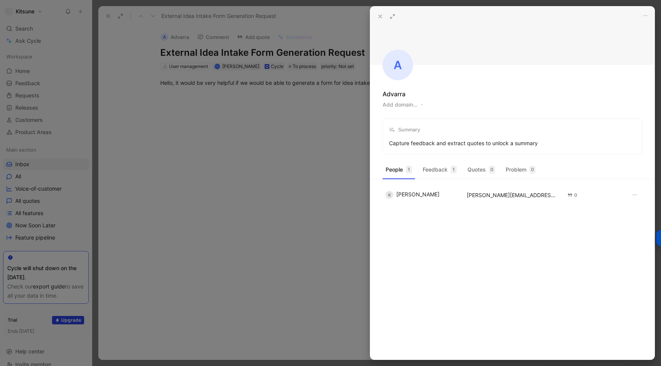
click at [396, 109] on div "A Advarra Add domain… Summary Capture feedback and extract quotes to unlock a s…" at bounding box center [512, 81] width 284 height 148
click at [394, 107] on button "Add domain…" at bounding box center [400, 104] width 35 height 9
type input "[DOMAIN_NAME]"
click at [378, 18] on icon at bounding box center [380, 16] width 6 height 6
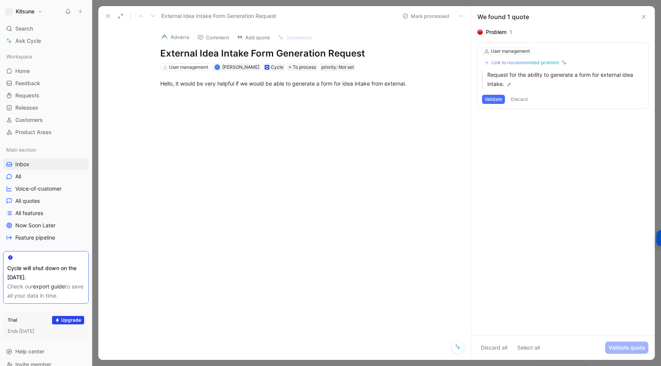
click at [104, 16] on button at bounding box center [108, 16] width 11 height 11
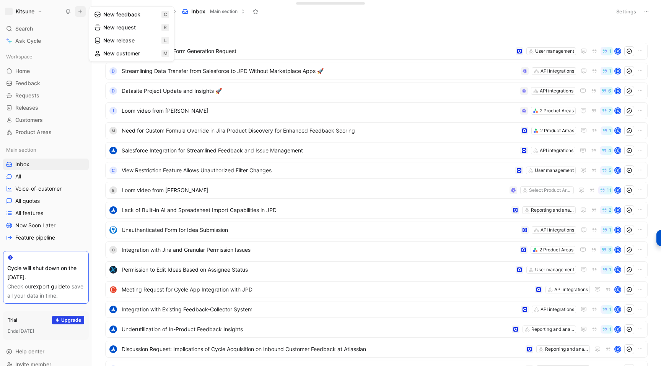
click at [100, 14] on icon at bounding box center [97, 14] width 7 height 7
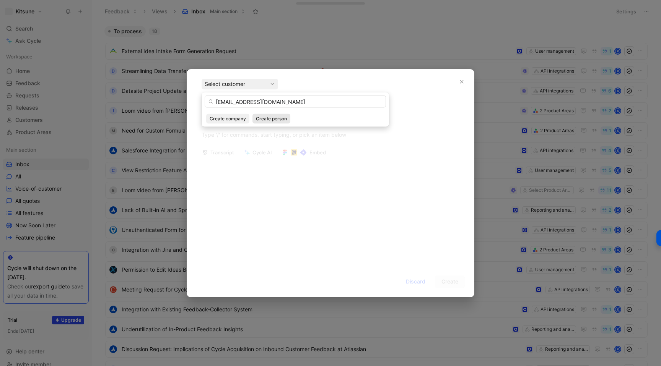
type input "[EMAIL_ADDRESS][DOMAIN_NAME]"
click at [263, 120] on span "Create person" at bounding box center [271, 119] width 31 height 8
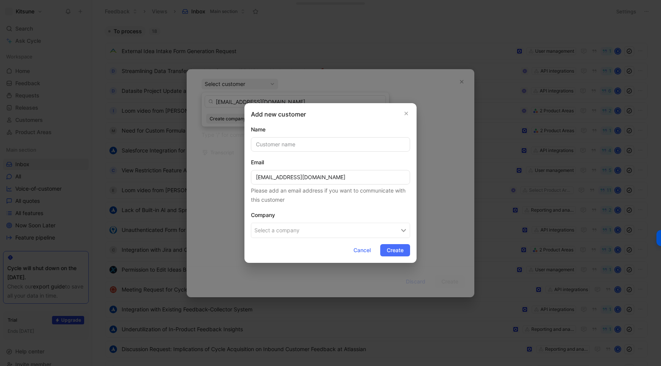
click at [269, 144] on input "text" at bounding box center [330, 144] width 159 height 15
type input "[PERSON_NAME]"
click at [285, 233] on button "Select a company" at bounding box center [330, 230] width 159 height 15
type input "Unicontrol"
click at [295, 265] on span "Unicontrol" at bounding box center [288, 264] width 28 height 10
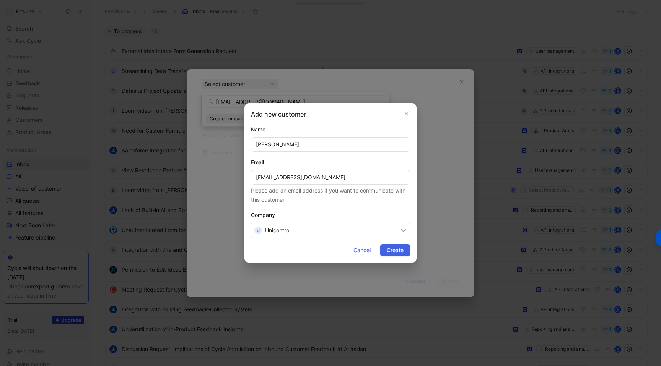
click at [391, 252] on span "Create" at bounding box center [395, 250] width 17 height 9
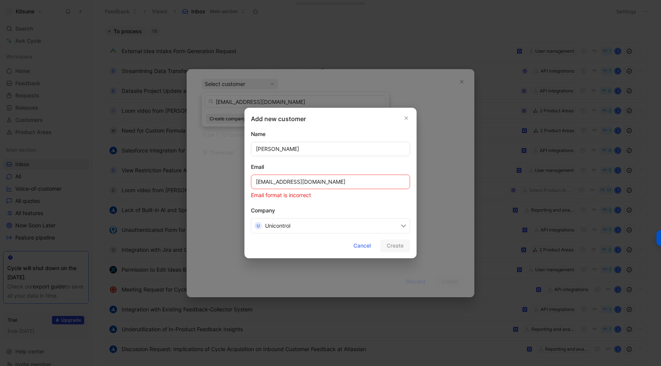
click at [274, 178] on input "[EMAIL_ADDRESS][DOMAIN_NAME]" at bounding box center [330, 182] width 159 height 15
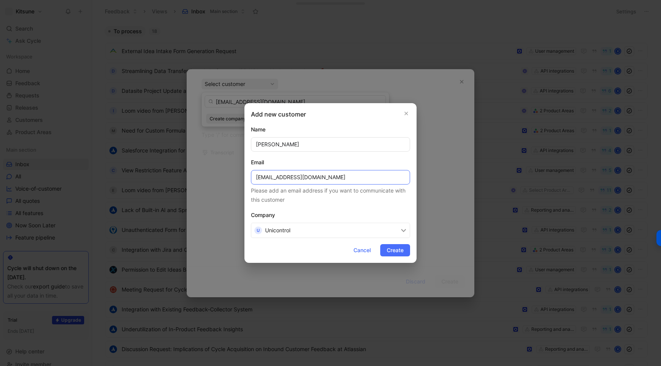
type input "[EMAIL_ADDRESS][DOMAIN_NAME]"
click at [380, 244] on button "Create" at bounding box center [395, 250] width 30 height 12
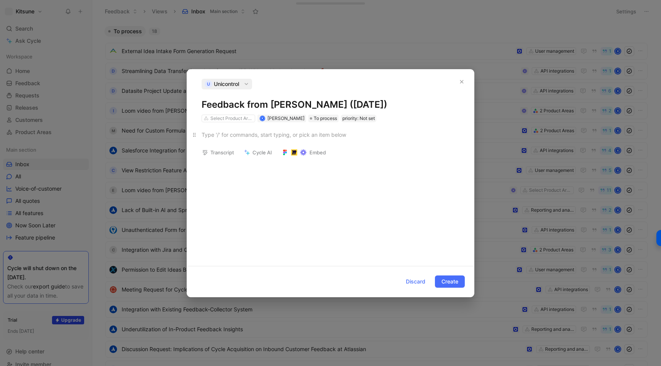
click at [240, 131] on div at bounding box center [331, 135] width 258 height 8
click at [443, 285] on span "Create" at bounding box center [449, 281] width 17 height 9
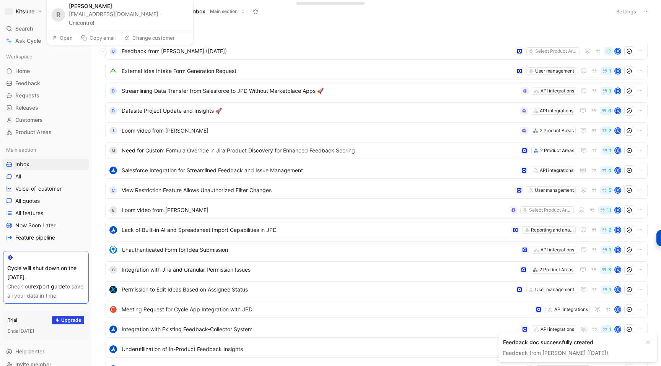
click at [94, 24] on button "Unicontrol" at bounding box center [81, 22] width 25 height 9
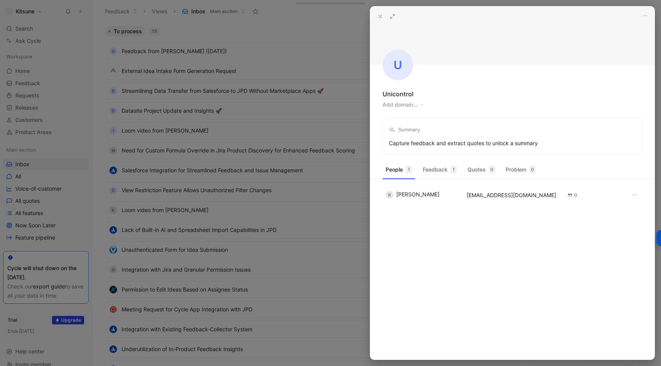
click at [397, 106] on button "Add domain…" at bounding box center [400, 104] width 35 height 9
type input "[DOMAIN_NAME]"
click at [376, 15] on button at bounding box center [380, 16] width 11 height 11
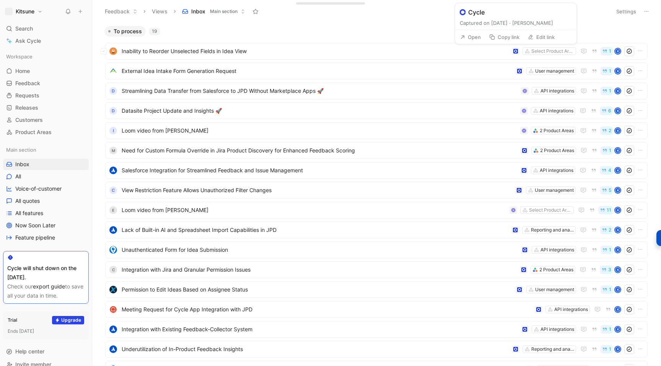
click at [529, 34] on icon at bounding box center [531, 37] width 6 height 6
click at [514, 50] on div at bounding box center [515, 51] width 5 height 5
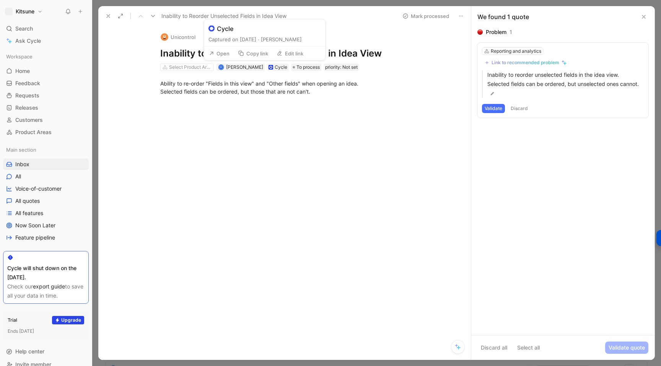
click at [283, 52] on button "Edit link" at bounding box center [290, 53] width 34 height 11
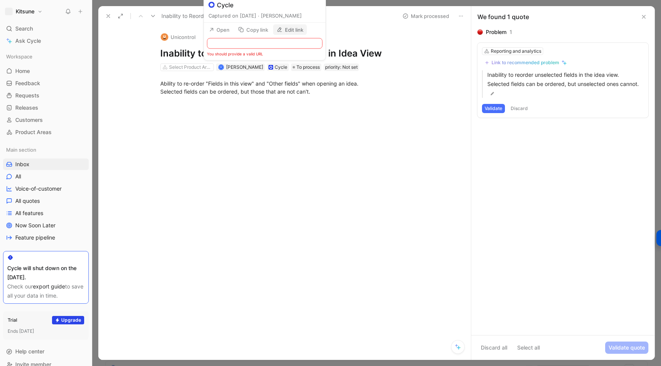
type input "[URL][DOMAIN_NAME]"
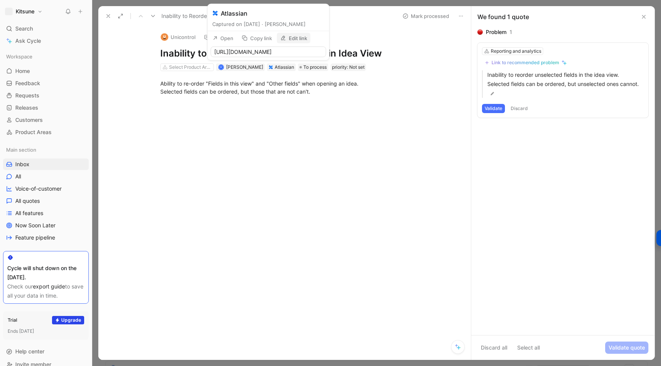
scroll to position [0, 12]
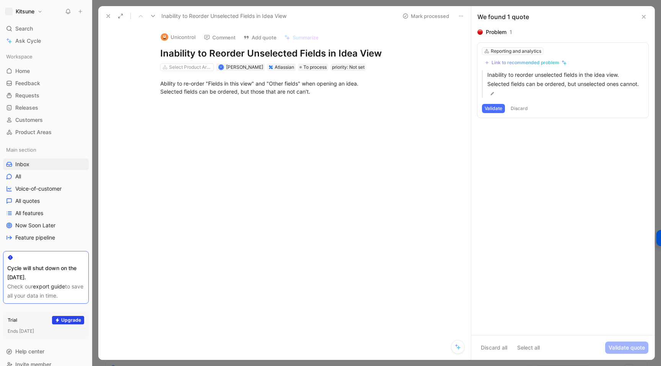
click at [107, 15] on use at bounding box center [108, 16] width 3 height 3
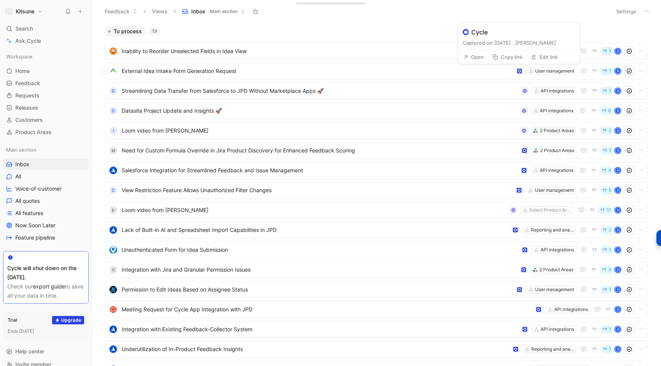
click at [536, 55] on icon at bounding box center [534, 57] width 6 height 6
type input "[URL][DOMAIN_NAME]"
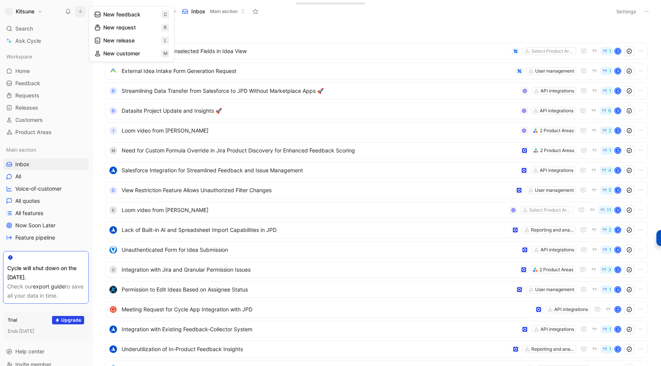
click at [127, 15] on button "New feedback c" at bounding box center [132, 14] width 82 height 13
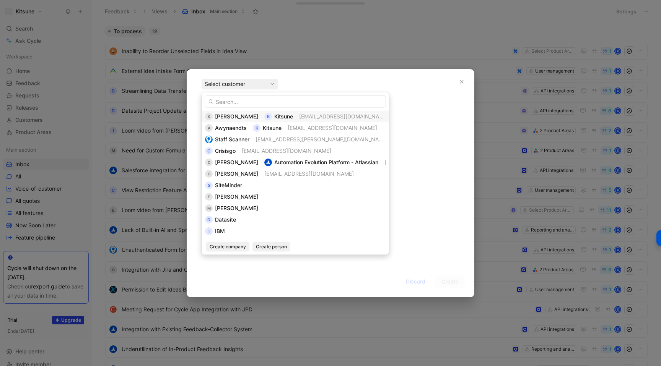
click at [233, 116] on span "[PERSON_NAME]" at bounding box center [236, 116] width 43 height 7
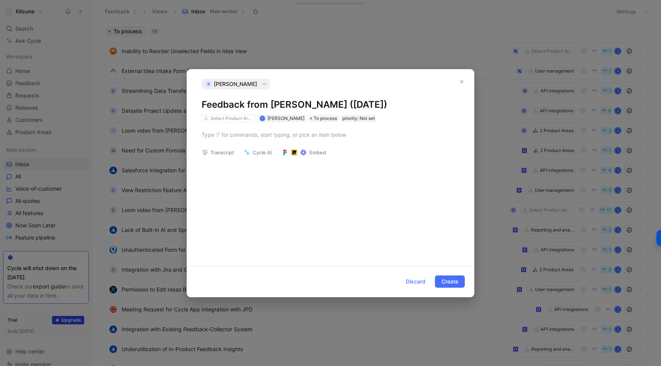
click at [226, 141] on div at bounding box center [330, 134] width 287 height 25
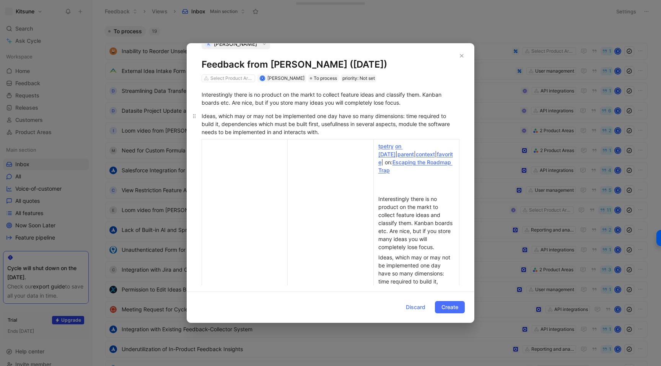
scroll to position [11, 0]
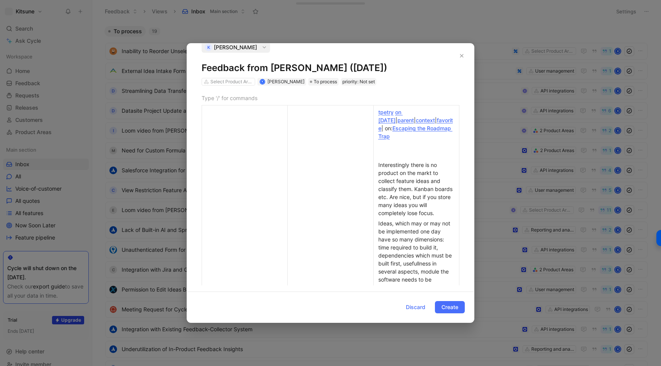
drag, startPoint x: 323, startPoint y: 138, endPoint x: 196, endPoint y: 91, distance: 135.8
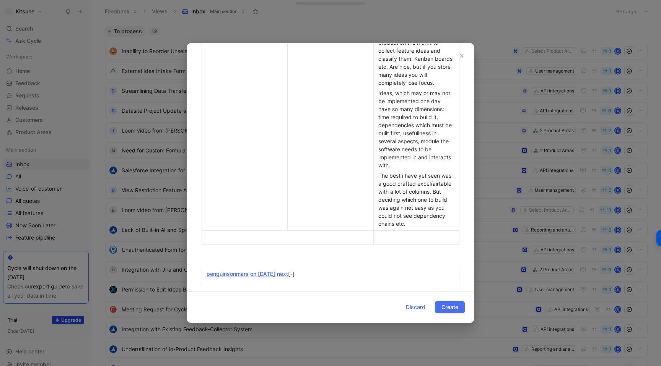
scroll to position [288, 0]
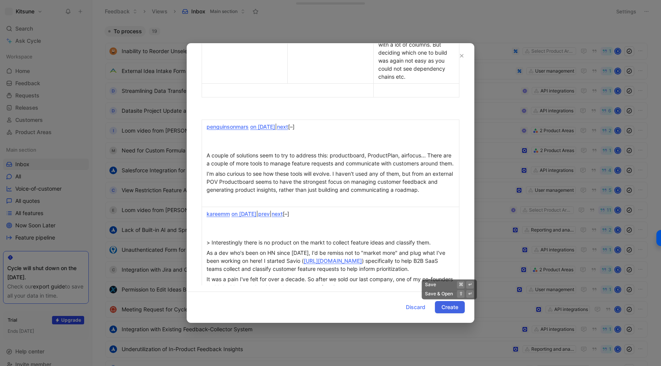
click at [447, 311] on span "Create" at bounding box center [449, 307] width 17 height 9
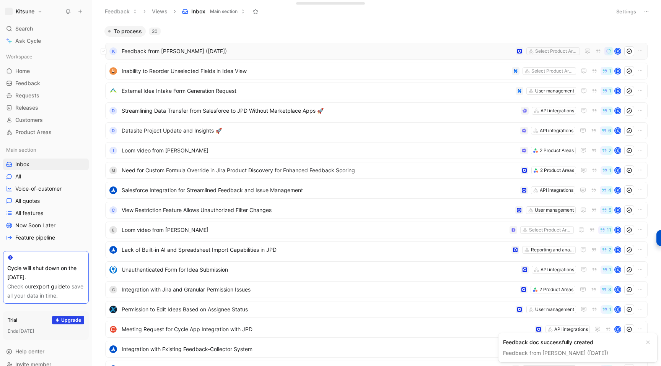
click at [286, 51] on span "Feedback from [PERSON_NAME] ([DATE])" at bounding box center [317, 51] width 391 height 9
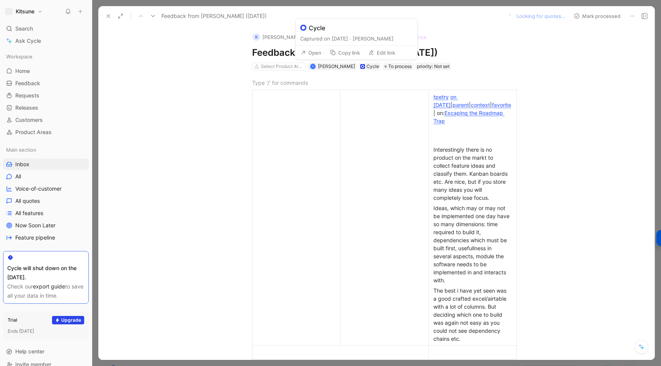
click at [369, 56] on button "Edit link" at bounding box center [382, 52] width 34 height 11
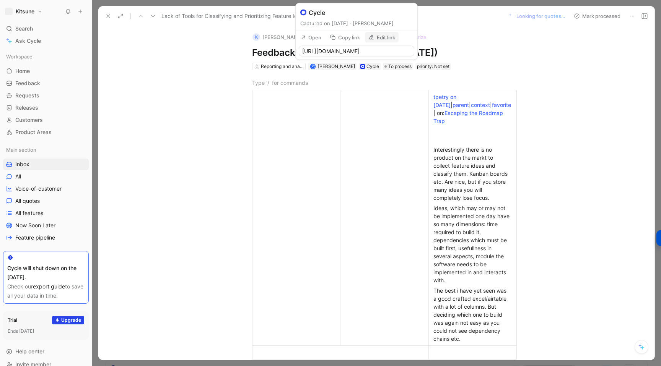
type input "[URL][DOMAIN_NAME]"
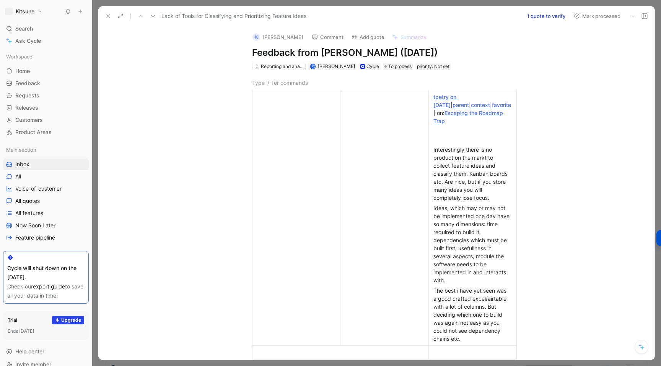
click at [106, 15] on icon at bounding box center [108, 16] width 6 height 6
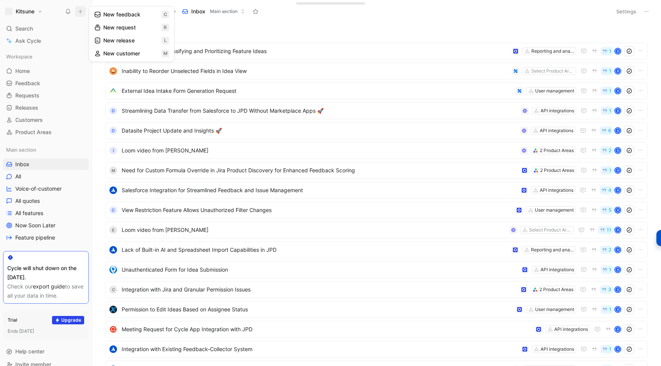
click at [103, 17] on button "New feedback c" at bounding box center [132, 14] width 82 height 13
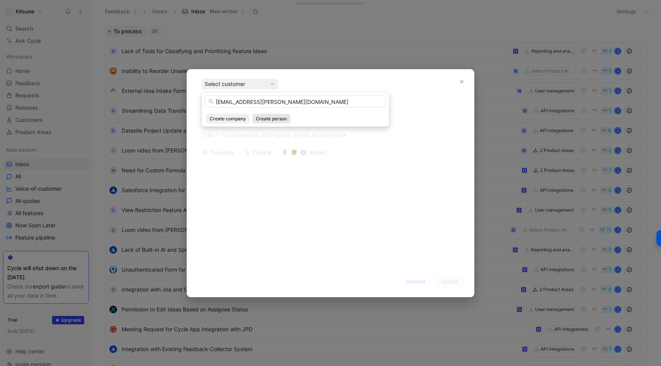
type input "[EMAIL_ADDRESS][PERSON_NAME][DOMAIN_NAME]"
click at [272, 118] on span "Create person" at bounding box center [271, 119] width 31 height 8
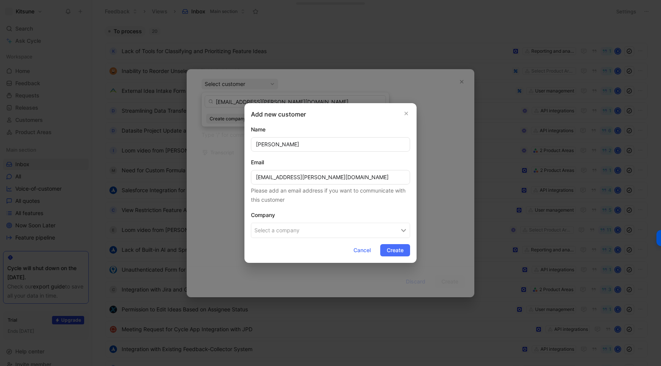
type input "[PERSON_NAME]"
click at [255, 176] on input "[EMAIL_ADDRESS][PERSON_NAME][DOMAIN_NAME]" at bounding box center [330, 177] width 159 height 15
type input "[EMAIL_ADDRESS][PERSON_NAME][DOMAIN_NAME]"
click at [281, 231] on button "Select a company" at bounding box center [330, 230] width 159 height 15
type input "s"
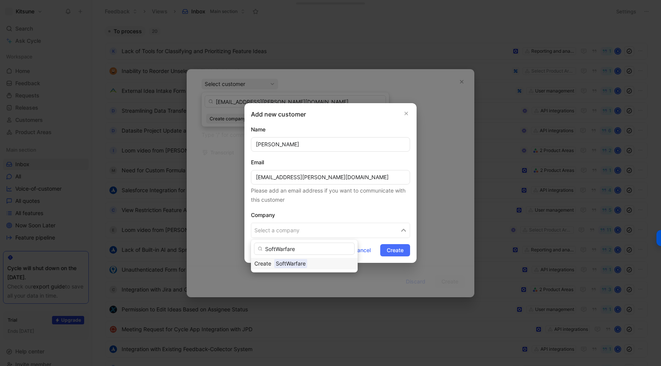
type input "SoftWarfare"
click at [296, 265] on span "SoftWarfare" at bounding box center [290, 264] width 33 height 10
click at [386, 253] on button "Create" at bounding box center [395, 250] width 30 height 12
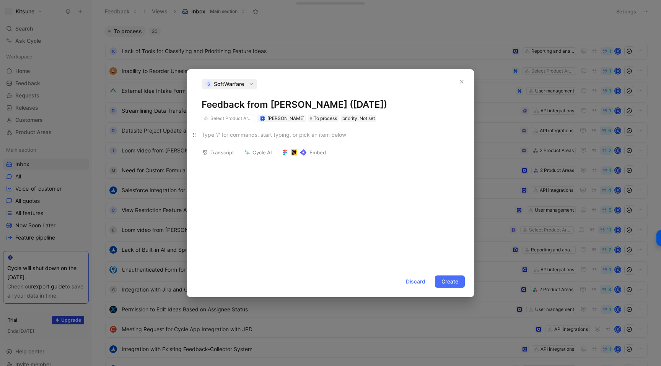
click at [230, 137] on div at bounding box center [331, 135] width 258 height 8
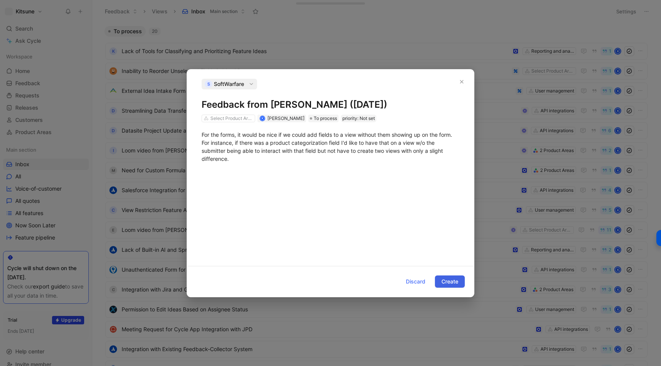
click at [445, 283] on span "Create" at bounding box center [449, 281] width 17 height 9
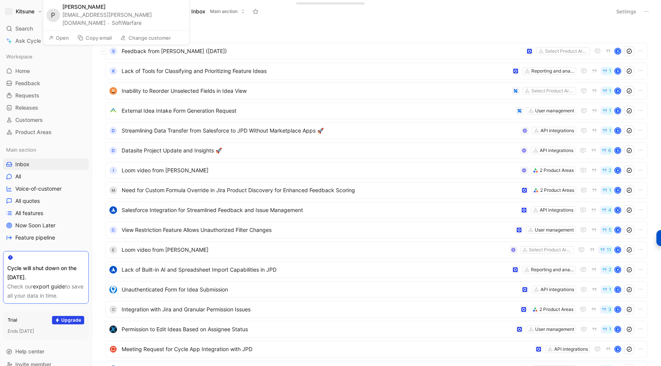
click at [142, 23] on button "SoftWarfare" at bounding box center [127, 22] width 30 height 9
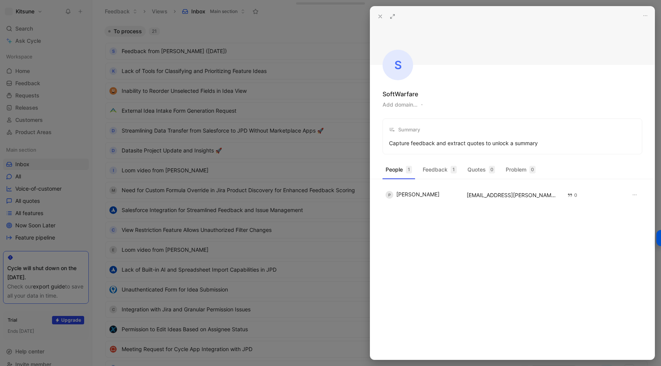
click at [397, 104] on button "Add domain…" at bounding box center [400, 104] width 35 height 9
type input "[DOMAIN_NAME]"
click at [380, 18] on icon at bounding box center [380, 16] width 6 height 6
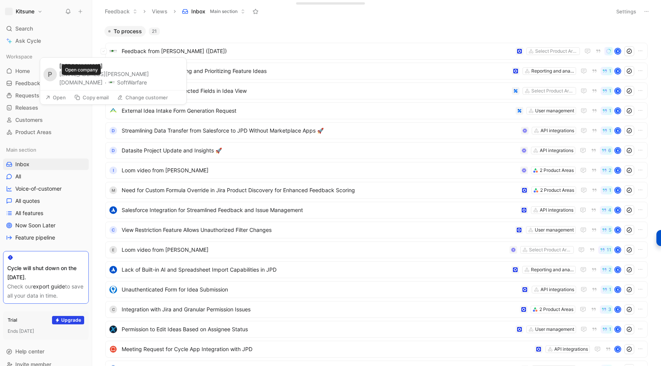
click at [109, 85] on button "SoftWarfare" at bounding box center [128, 82] width 38 height 9
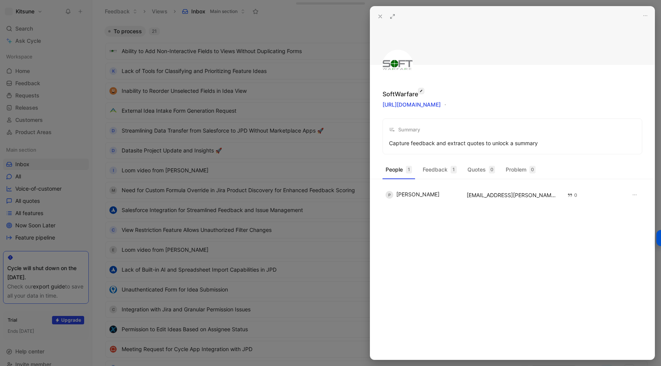
click at [421, 93] on icon "button" at bounding box center [421, 91] width 4 height 6
click at [394, 93] on input "SoftWarfare" at bounding box center [428, 94] width 90 height 11
type input "Soft Warfare"
click at [345, 47] on div at bounding box center [330, 183] width 661 height 366
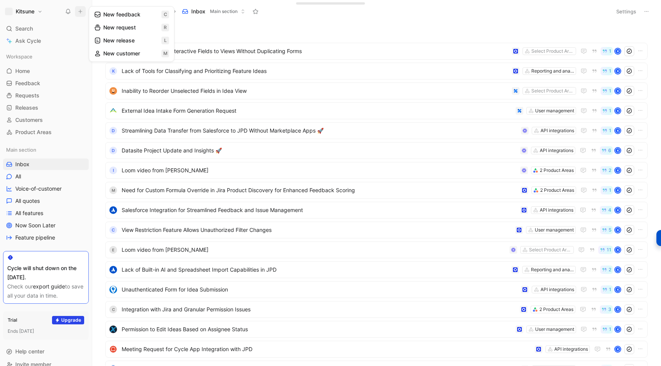
click at [109, 16] on button "New feedback c" at bounding box center [132, 14] width 82 height 13
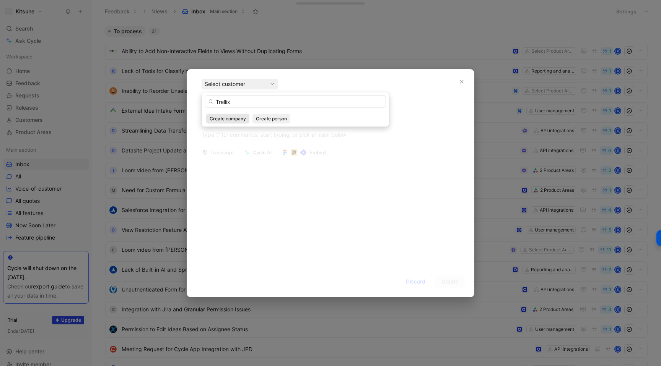
type input "Trellix"
click at [232, 120] on span "Create company" at bounding box center [228, 119] width 36 height 8
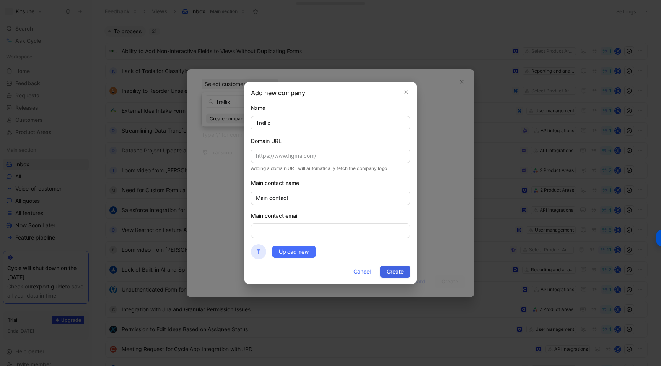
click at [386, 269] on button "Create" at bounding box center [395, 272] width 30 height 12
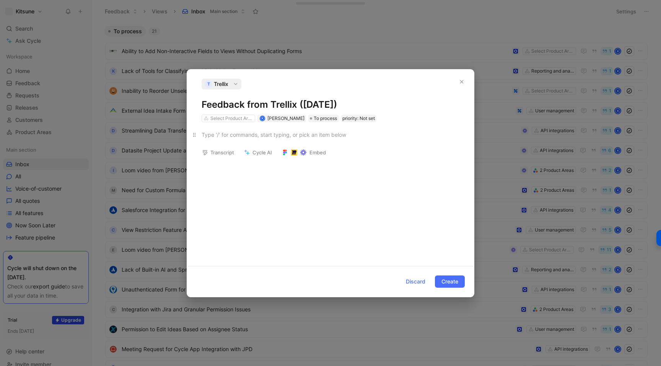
click at [218, 135] on div at bounding box center [331, 135] width 258 height 8
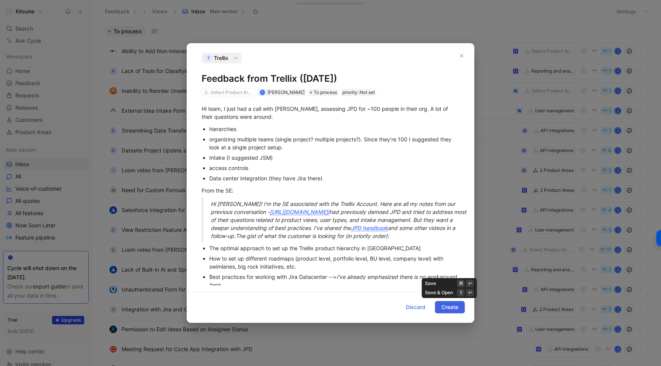
click at [439, 305] on button "Create" at bounding box center [450, 307] width 30 height 12
